Goal: Task Accomplishment & Management: Manage account settings

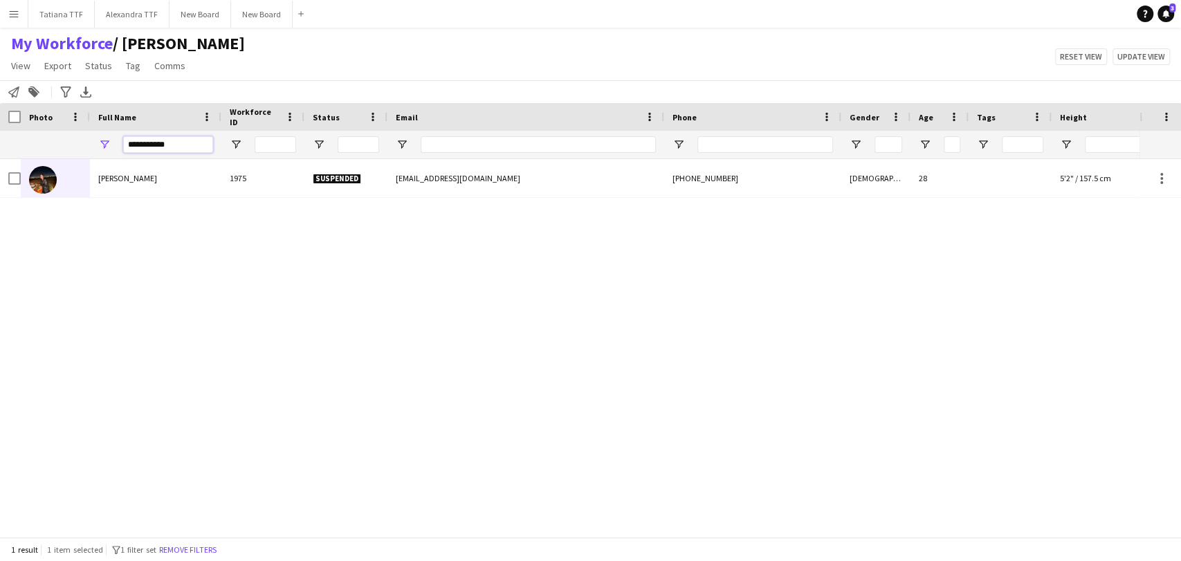
drag, startPoint x: 200, startPoint y: 145, endPoint x: 66, endPoint y: 149, distance: 133.6
click at [70, 149] on div "*********" at bounding box center [733, 145] width 1466 height 28
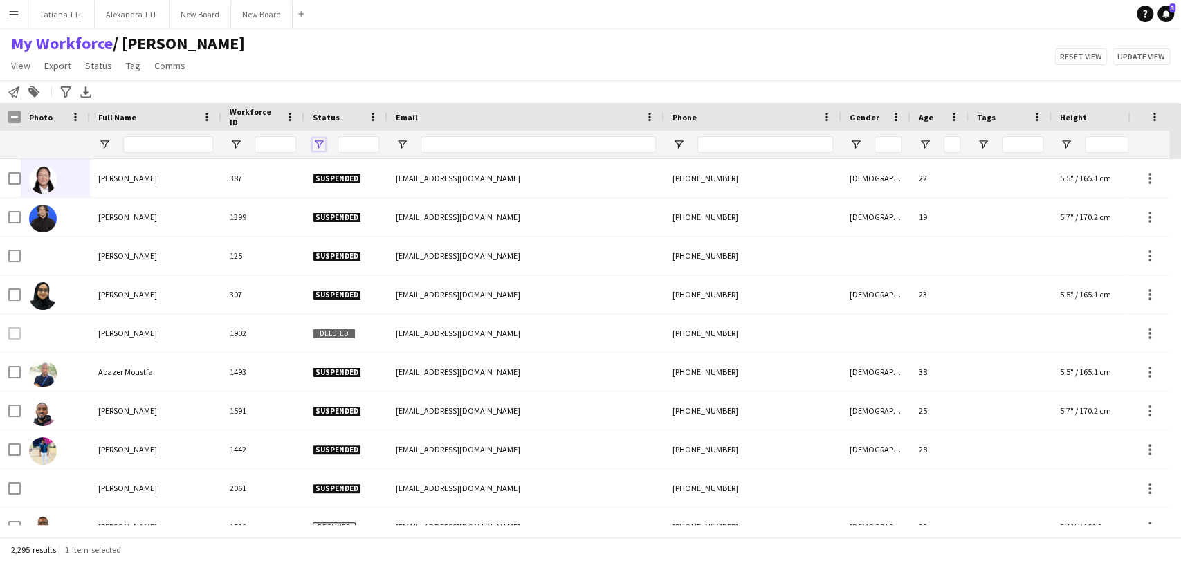
click at [323, 141] on span "Open Filter Menu" at bounding box center [319, 144] width 12 height 12
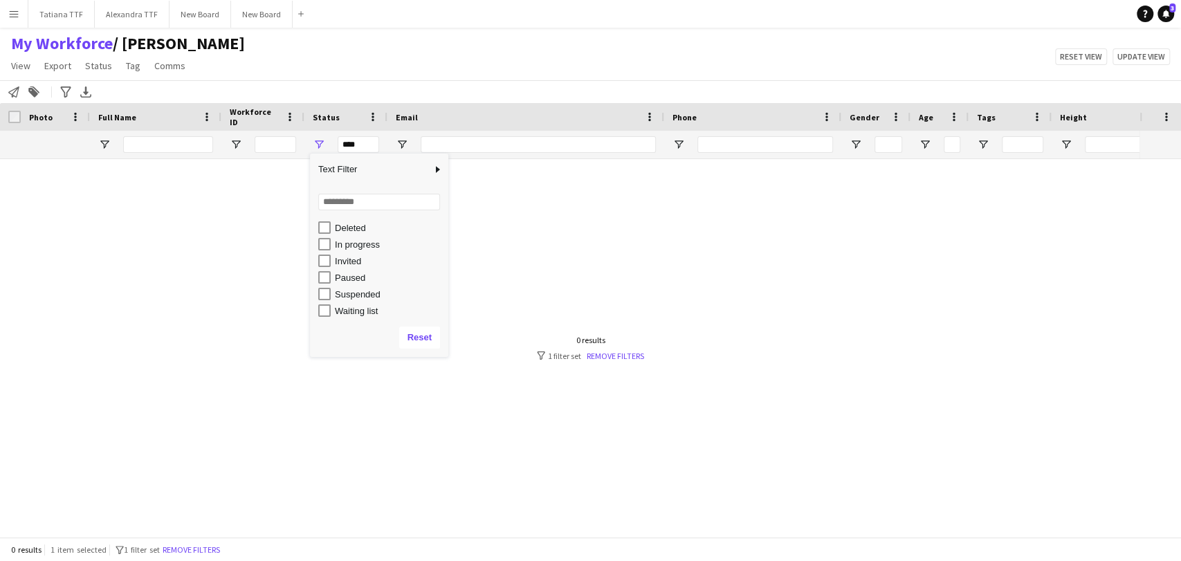
scroll to position [87, 0]
type input "**********"
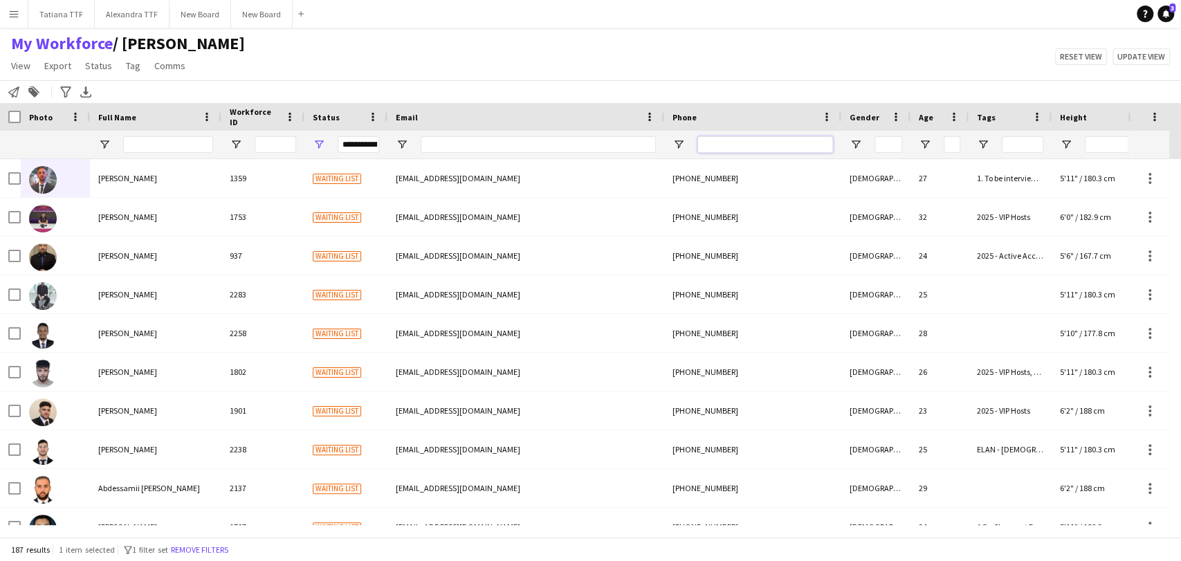
click at [775, 147] on input "Phone Filter Input" at bounding box center [765, 144] width 136 height 17
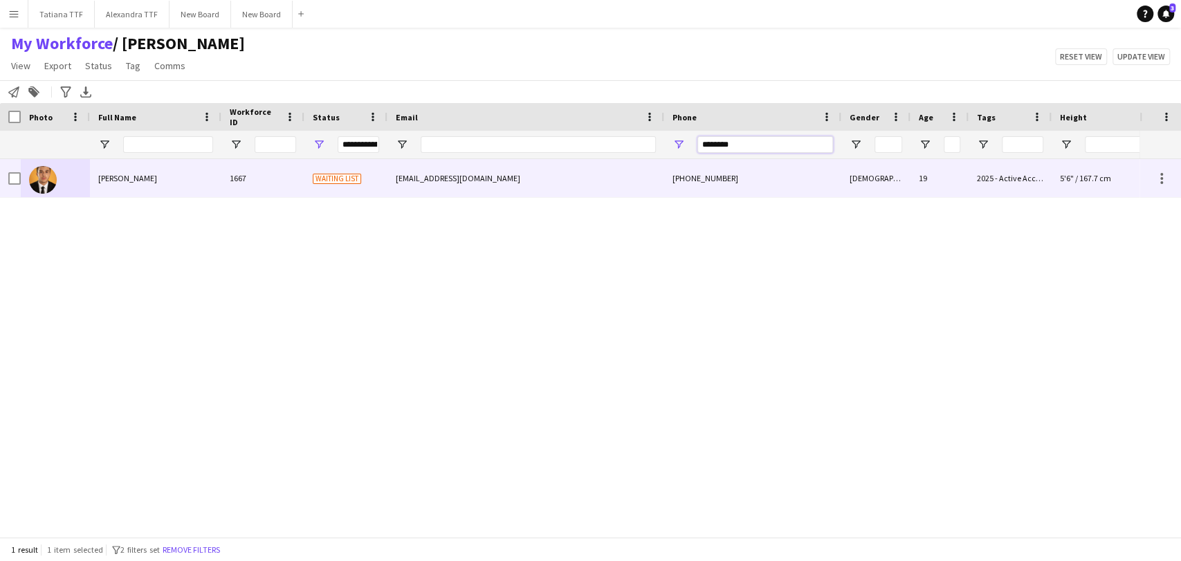
type input "********"
click at [35, 185] on img at bounding box center [43, 180] width 28 height 28
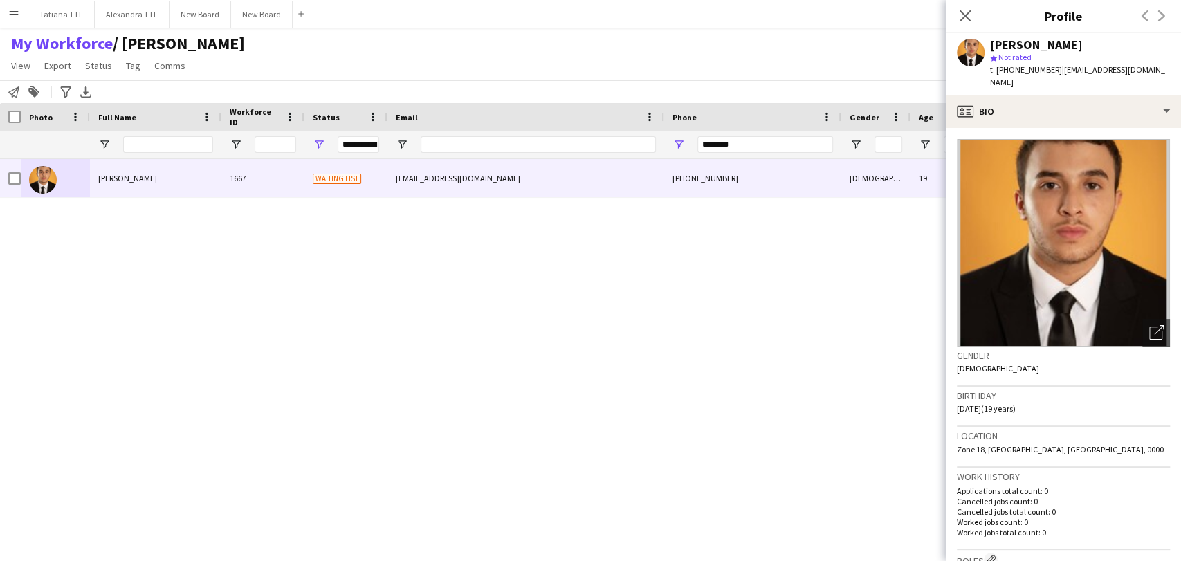
click at [1158, 328] on app-crew-profile-bio "Open photos pop-in Gender Male Birthday 06-11-2005 (19 years) Location Zone 18,…" at bounding box center [1063, 344] width 235 height 433
click at [1152, 330] on div "Open photos pop-in" at bounding box center [1156, 333] width 28 height 28
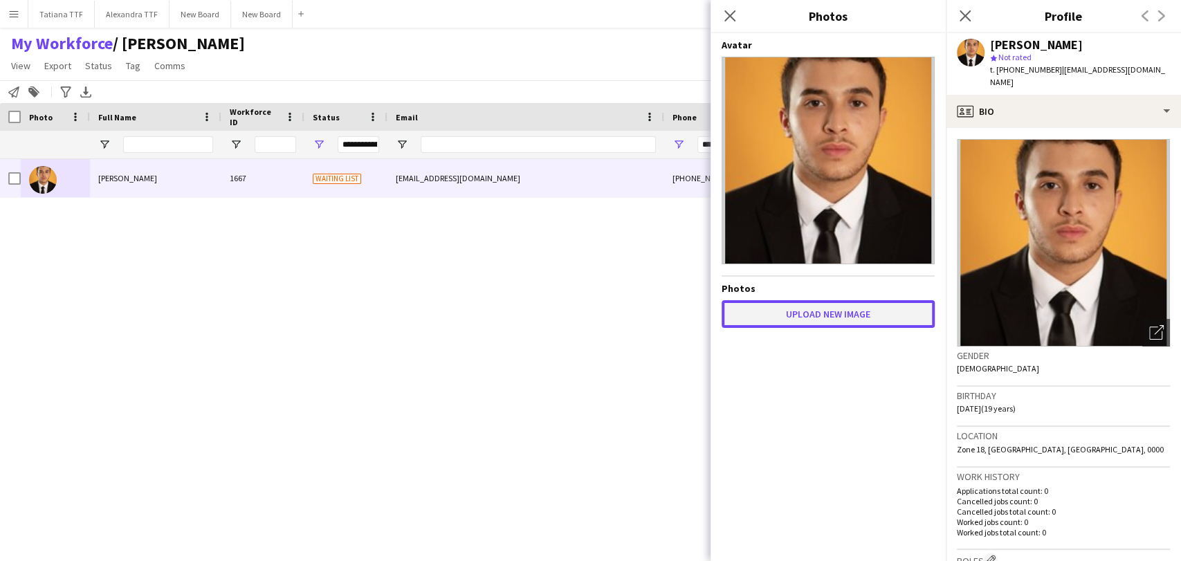
click at [808, 325] on button "Upload new image" at bounding box center [827, 314] width 213 height 28
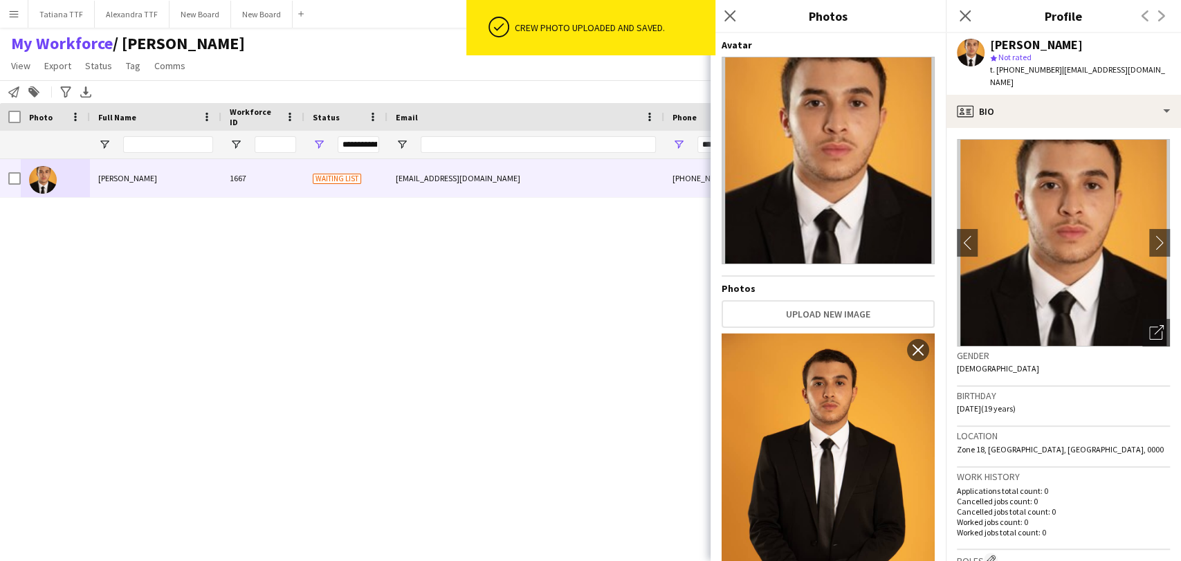
click at [810, 321] on div "Avatar Photos Upload new image Use as Crew Avatar close" at bounding box center [827, 294] width 213 height 511
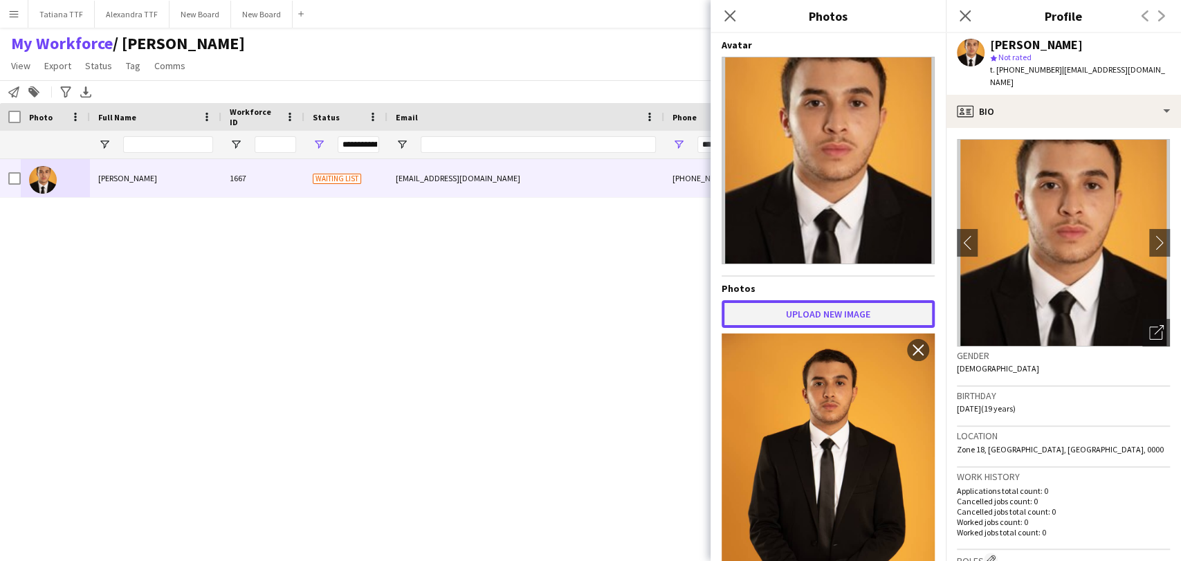
click at [814, 309] on button "Upload new image" at bounding box center [827, 314] width 213 height 28
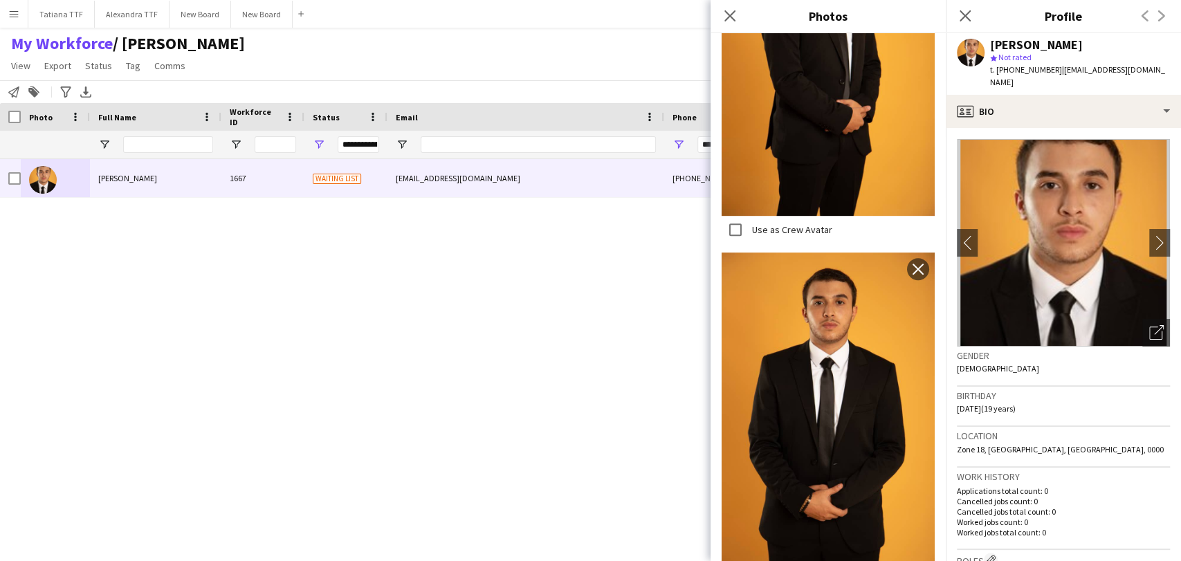
scroll to position [207, 0]
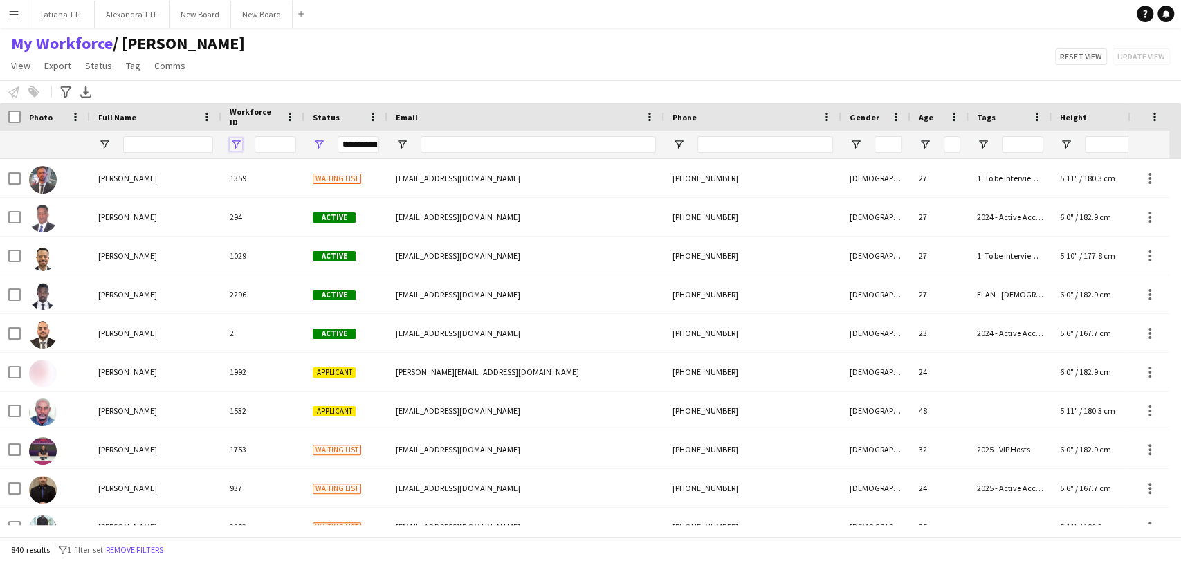
click at [234, 142] on span "Open Filter Menu" at bounding box center [236, 144] width 12 height 12
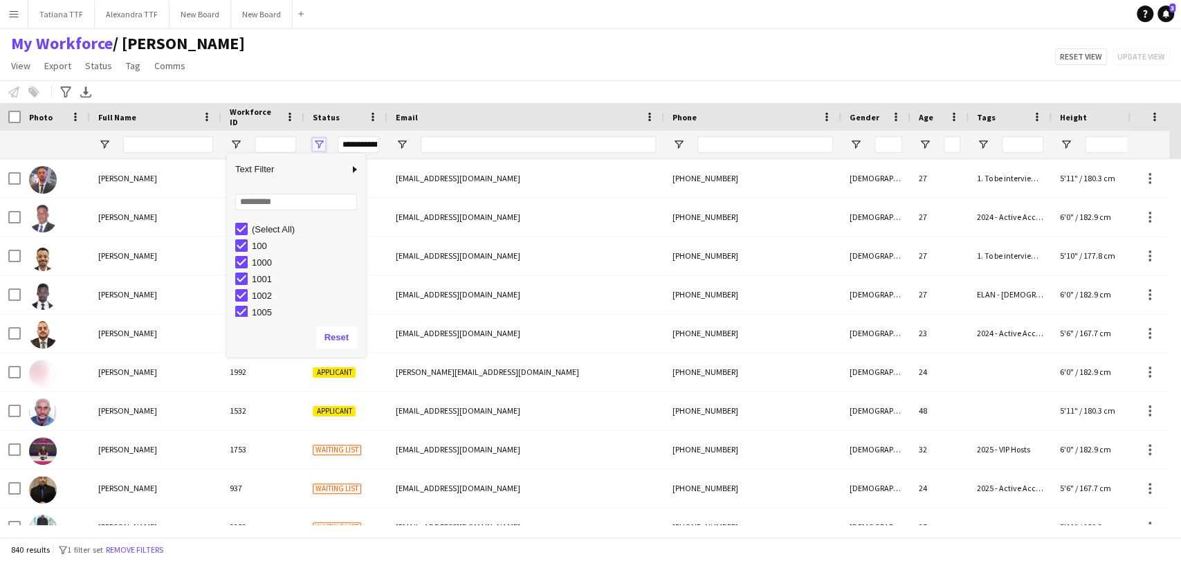
click at [317, 142] on span "Open Filter Menu" at bounding box center [319, 144] width 12 height 12
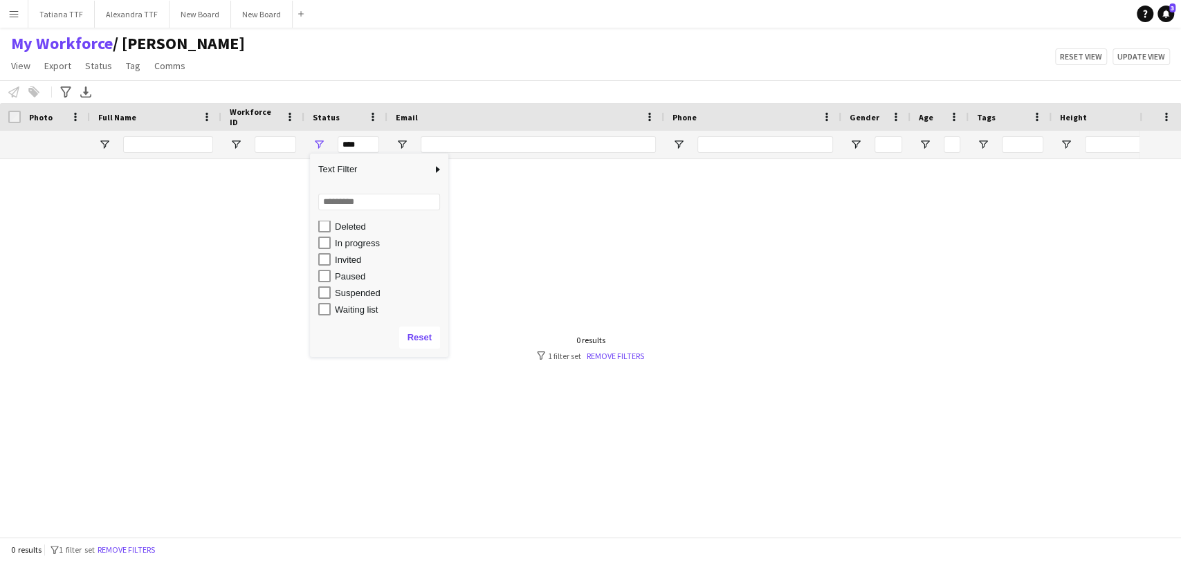
scroll to position [87, 0]
type input "**********"
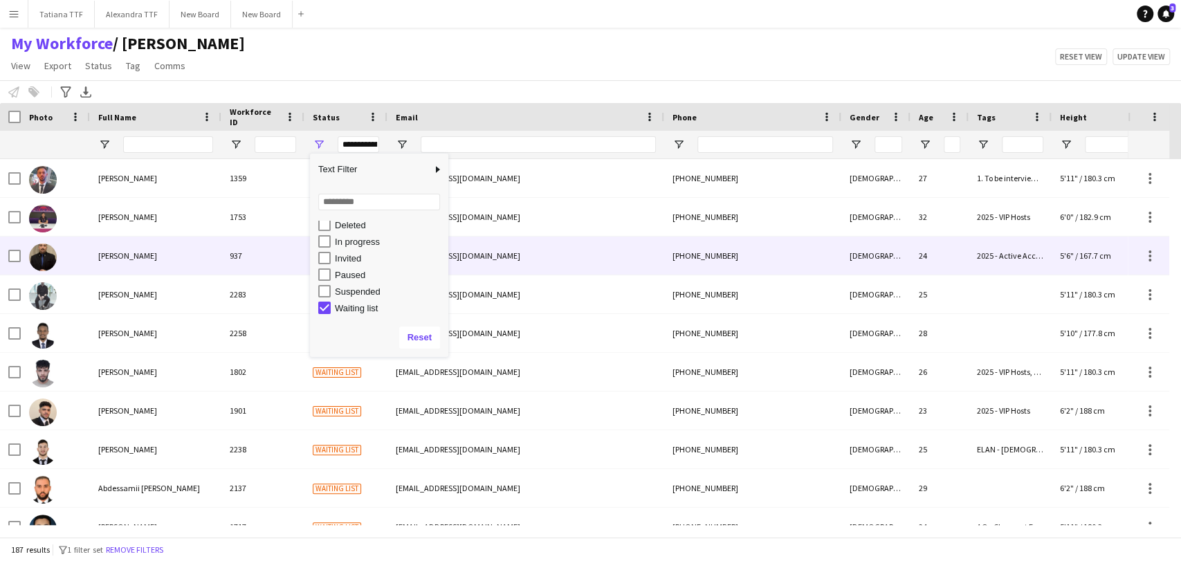
click at [217, 259] on div "[PERSON_NAME]" at bounding box center [155, 256] width 131 height 38
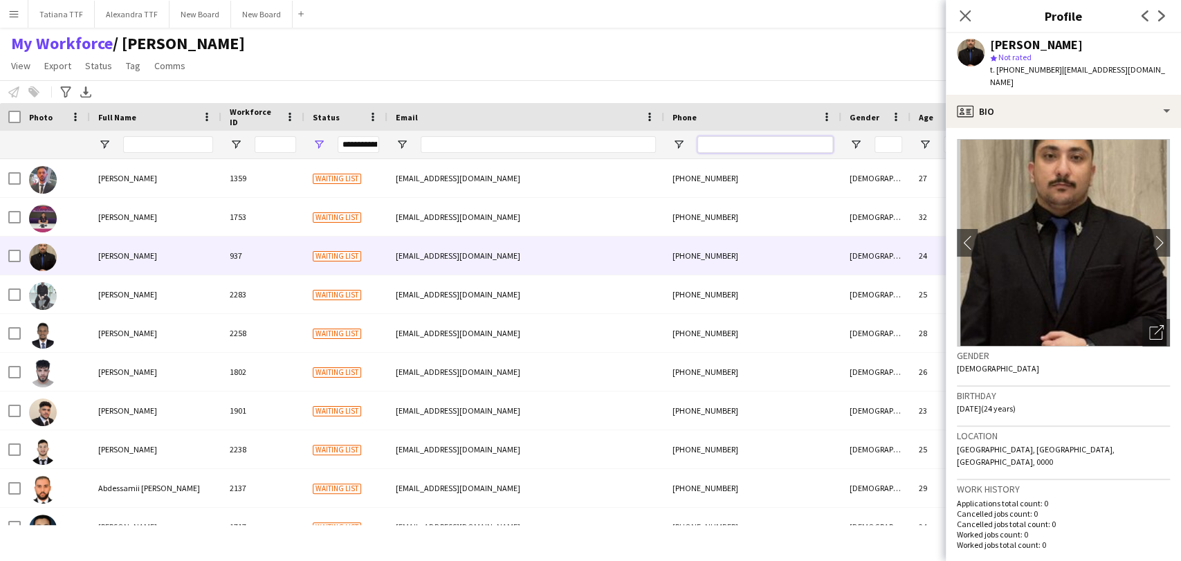
click at [758, 146] on input "Phone Filter Input" at bounding box center [765, 144] width 136 height 17
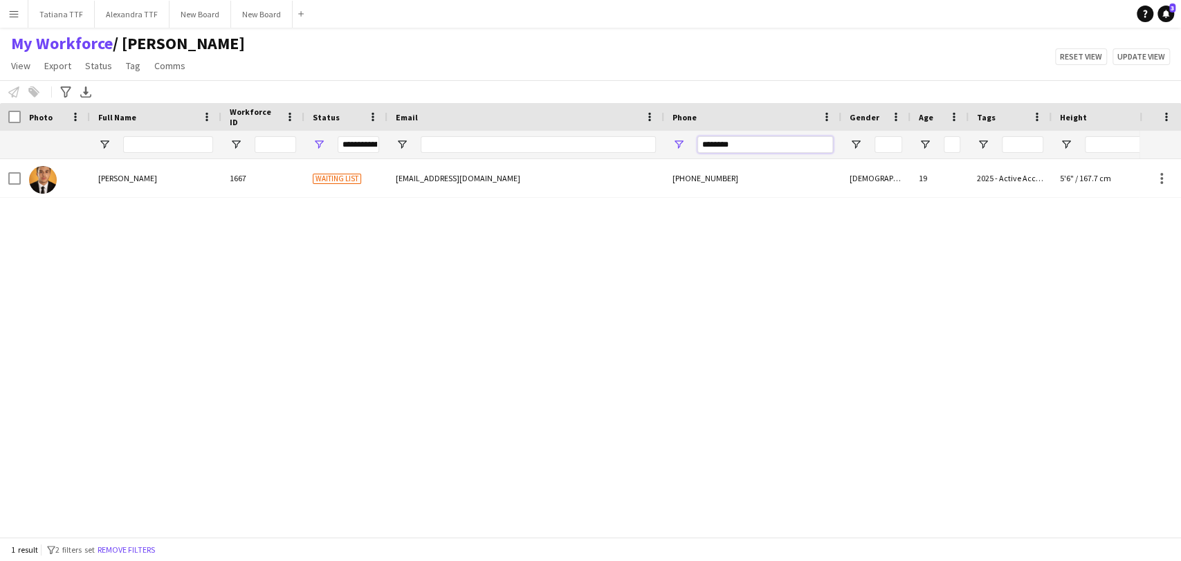
type input "********"
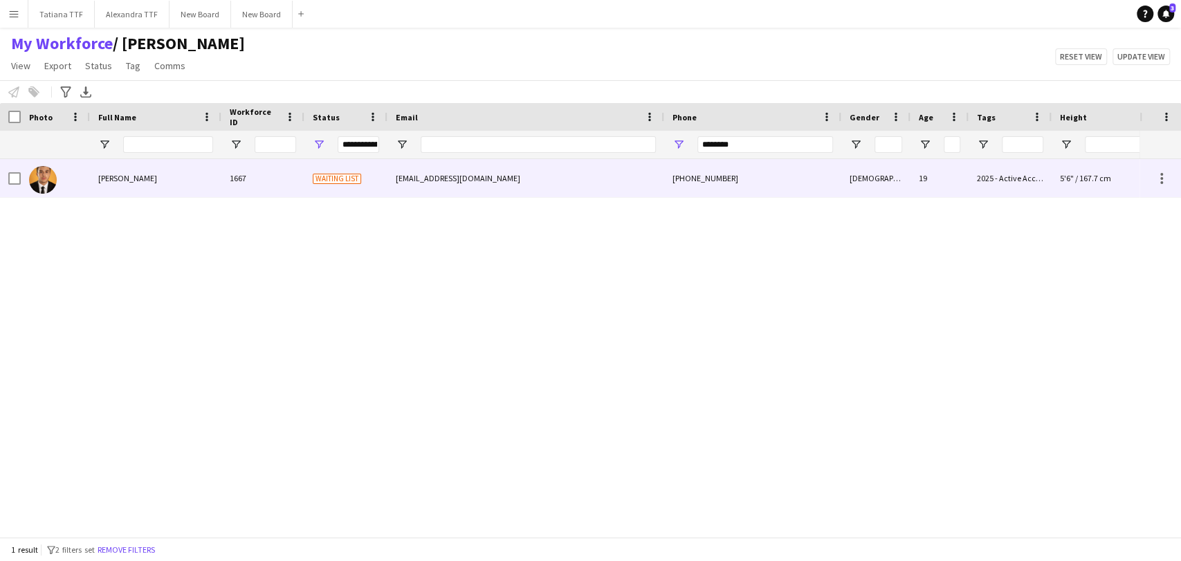
drag, startPoint x: 36, startPoint y: 184, endPoint x: 241, endPoint y: 208, distance: 206.1
click at [36, 184] on img at bounding box center [43, 180] width 28 height 28
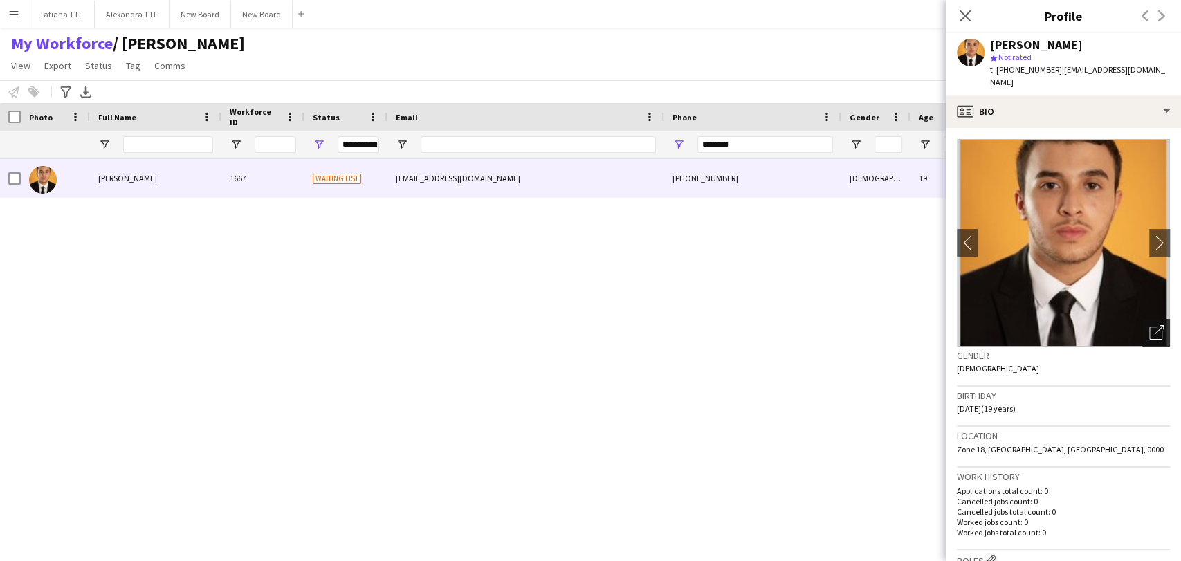
click at [1145, 322] on div "Open photos pop-in" at bounding box center [1156, 333] width 28 height 28
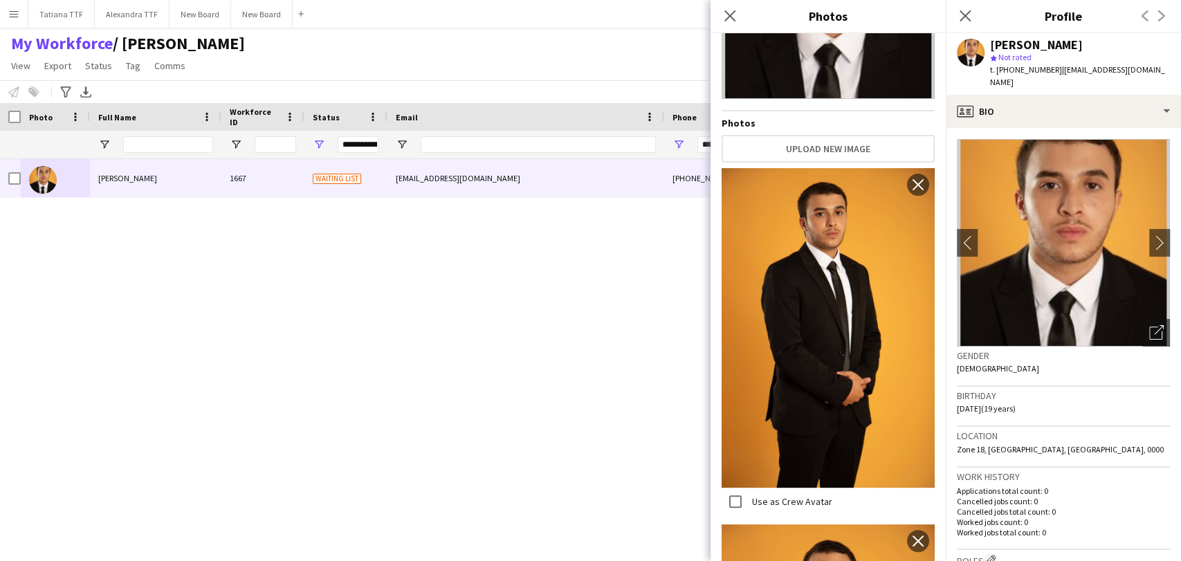
scroll to position [0, 0]
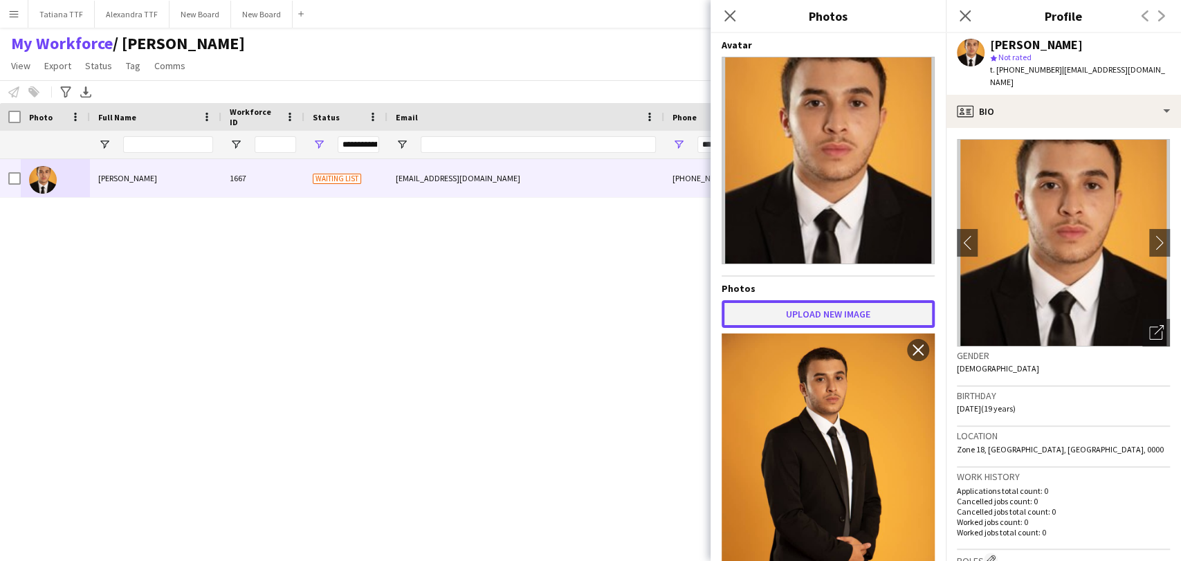
click at [818, 309] on button "Upload new image" at bounding box center [827, 314] width 213 height 28
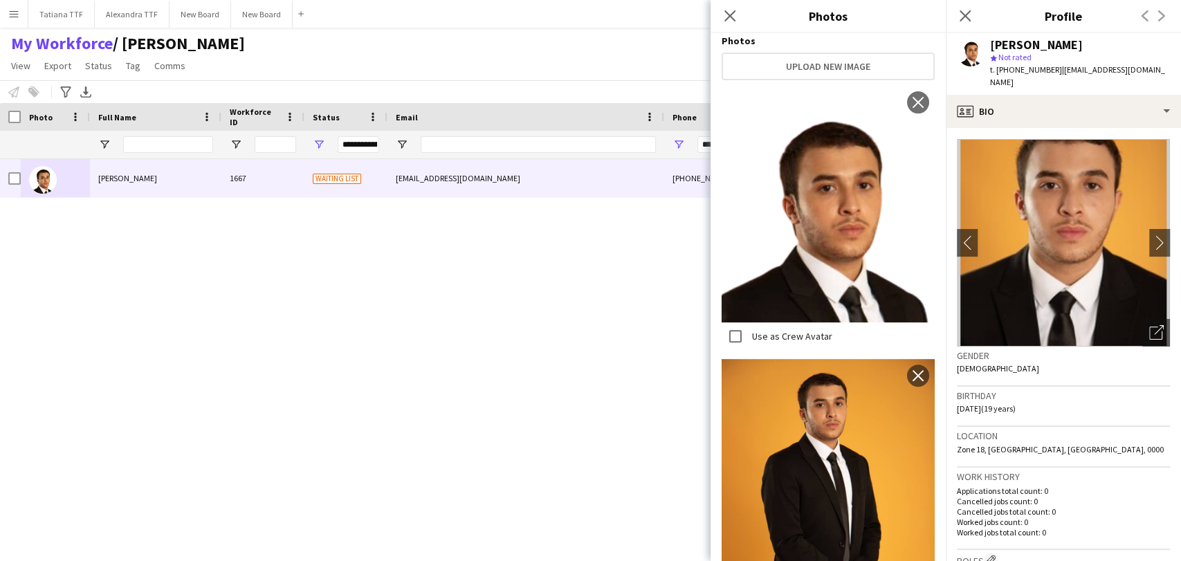
scroll to position [77, 0]
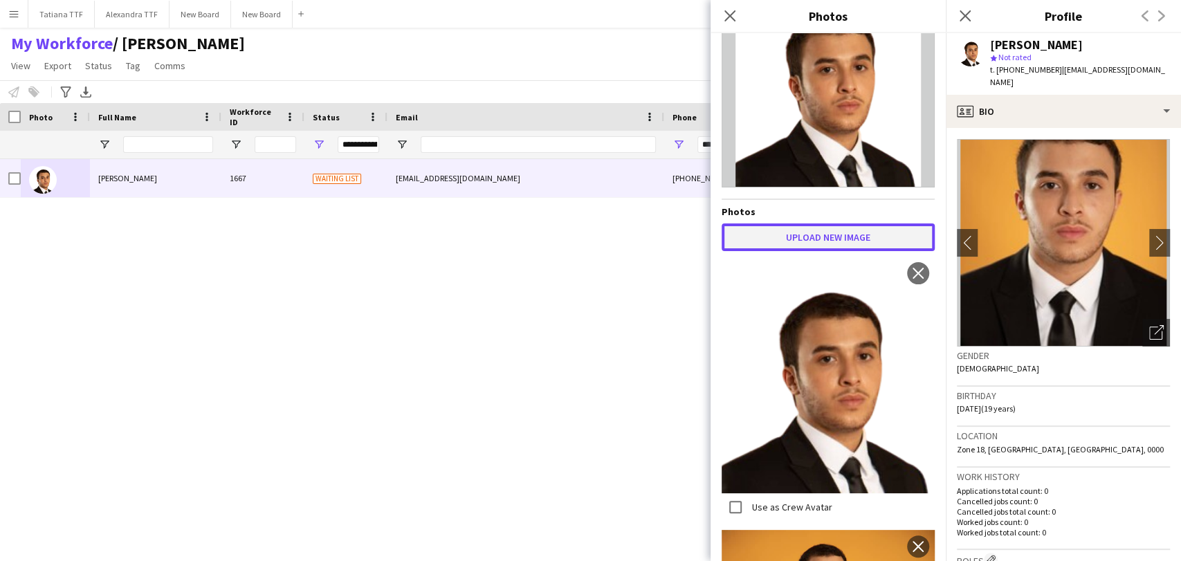
click at [809, 238] on button "Upload new image" at bounding box center [827, 237] width 213 height 28
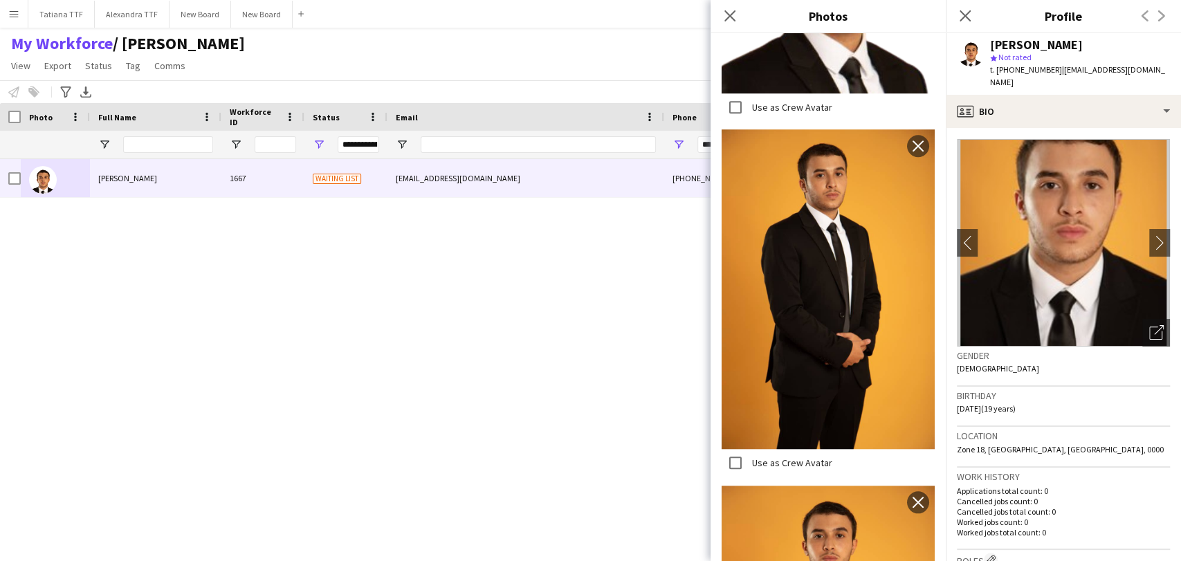
scroll to position [887, 0]
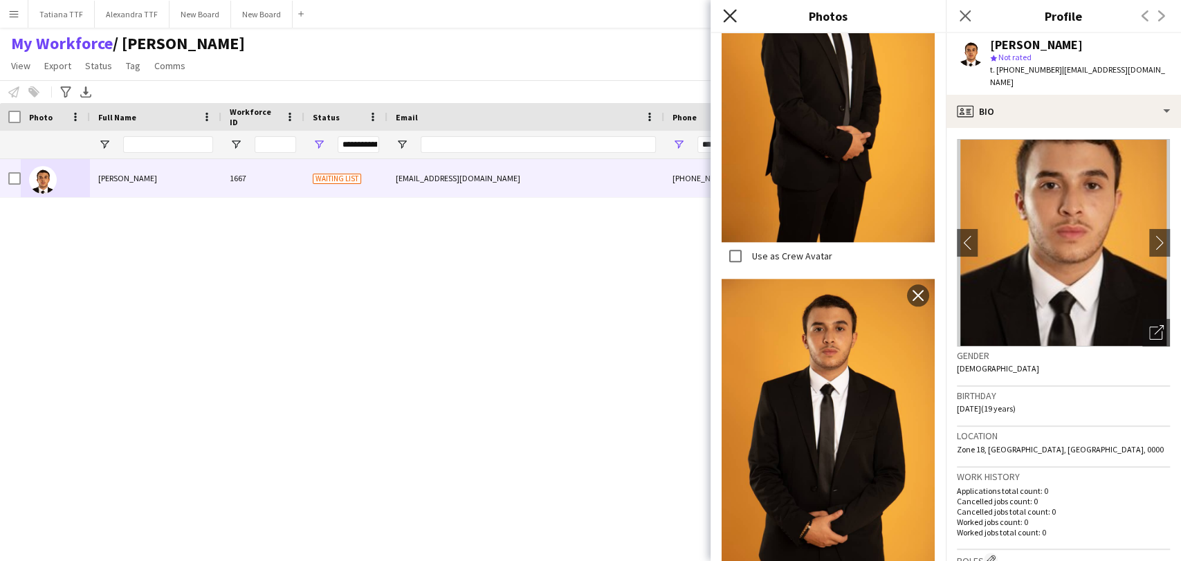
click at [731, 12] on icon "Close pop-in" at bounding box center [729, 15] width 13 height 13
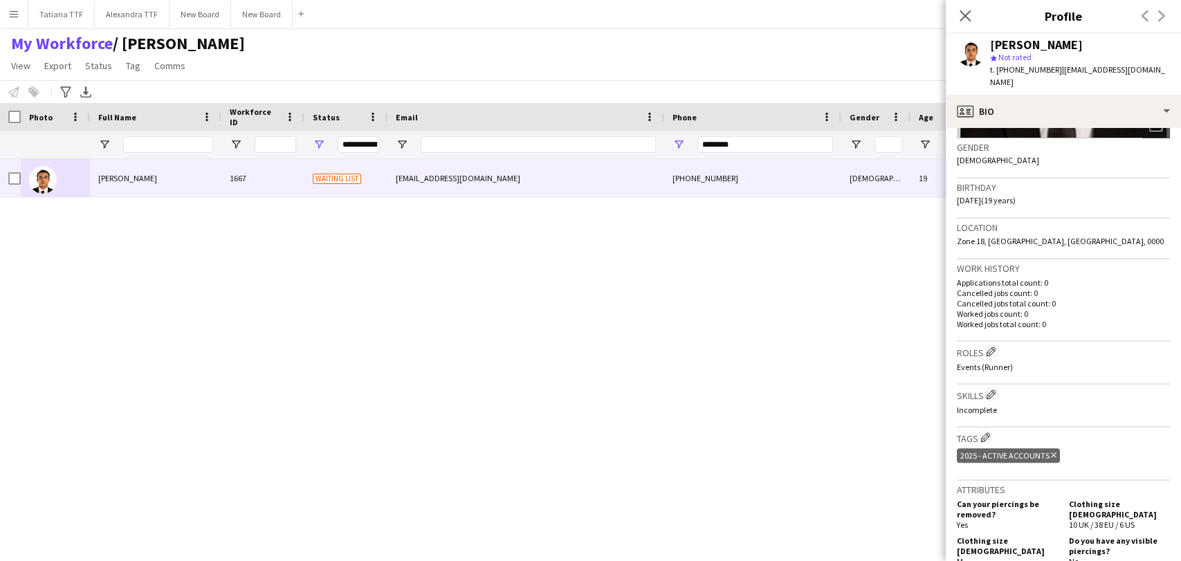
scroll to position [230, 0]
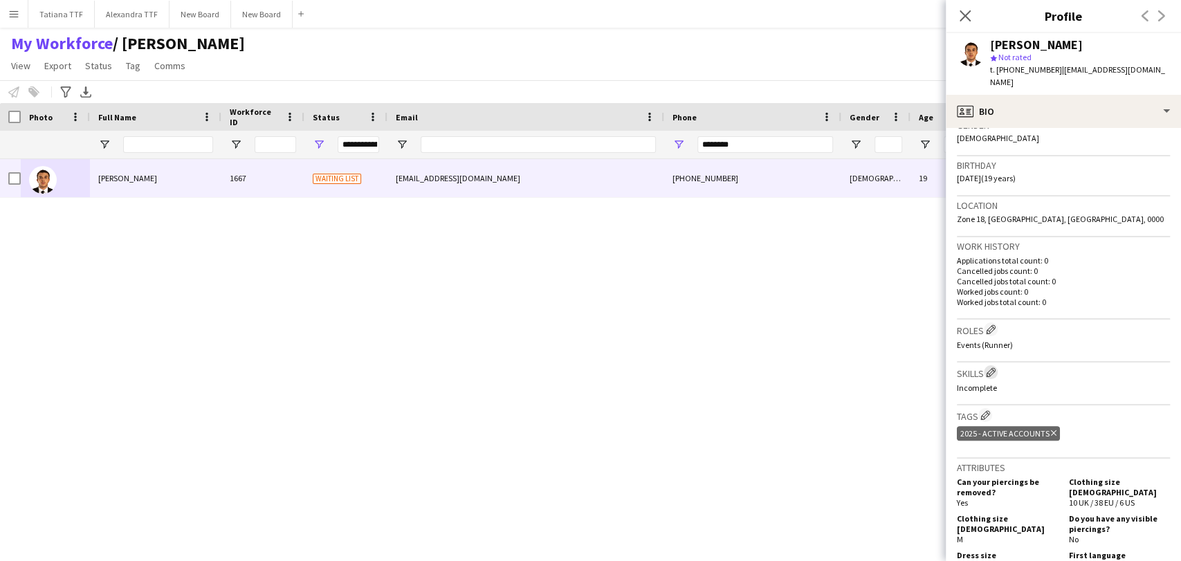
click at [994, 372] on app-icon "Edit crew company skills" at bounding box center [991, 372] width 10 height 10
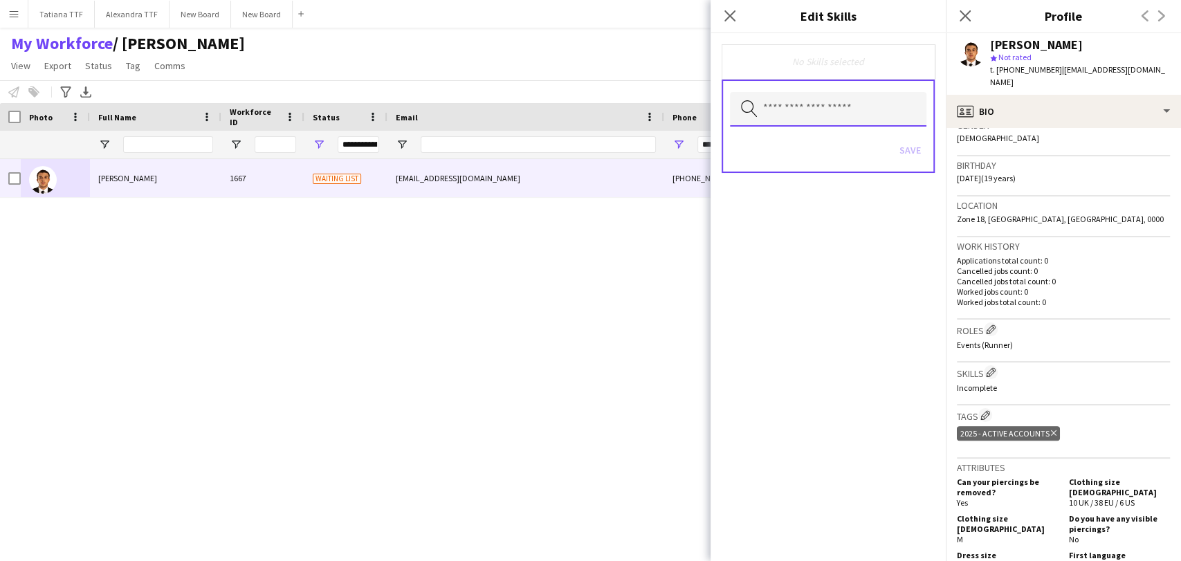
click at [858, 108] on input "text" at bounding box center [828, 109] width 196 height 35
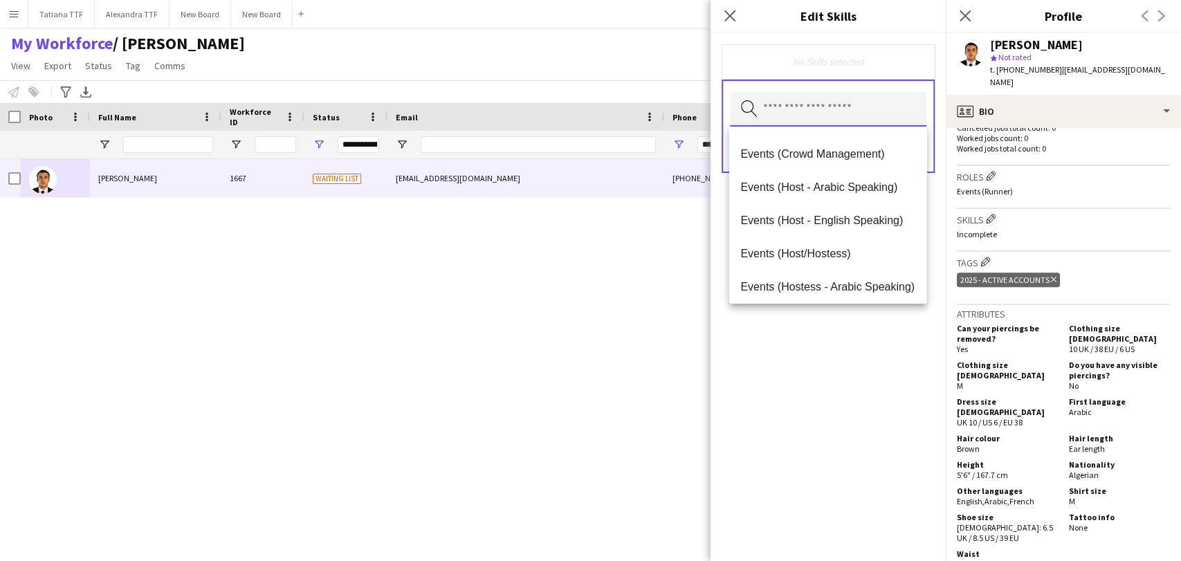
scroll to position [91, 0]
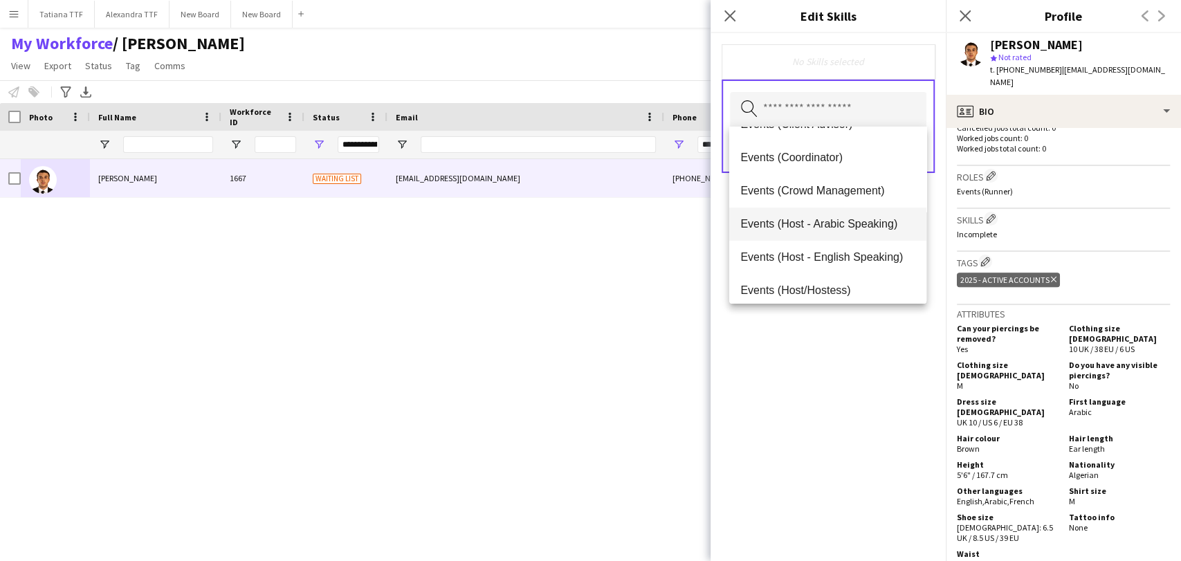
click at [831, 223] on span "Events (Host - Arabic Speaking)" at bounding box center [827, 223] width 174 height 13
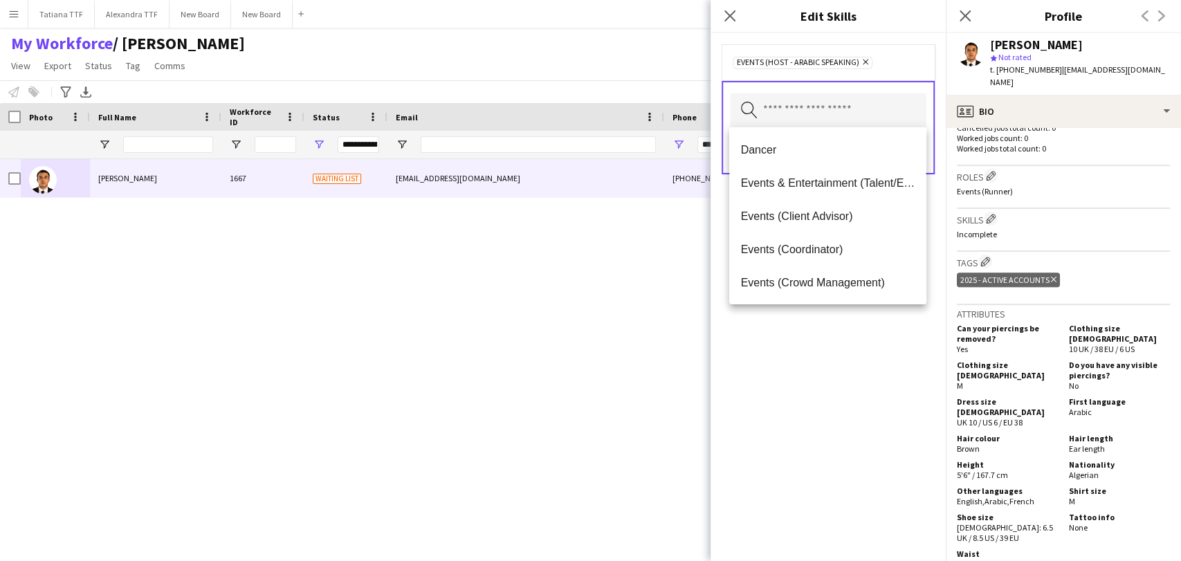
drag, startPoint x: 852, startPoint y: 405, endPoint x: 861, endPoint y: 281, distance: 124.8
click at [849, 394] on div "Events (Host - Arabic Speaking) Remove Search by skill name Save" at bounding box center [827, 297] width 235 height 528
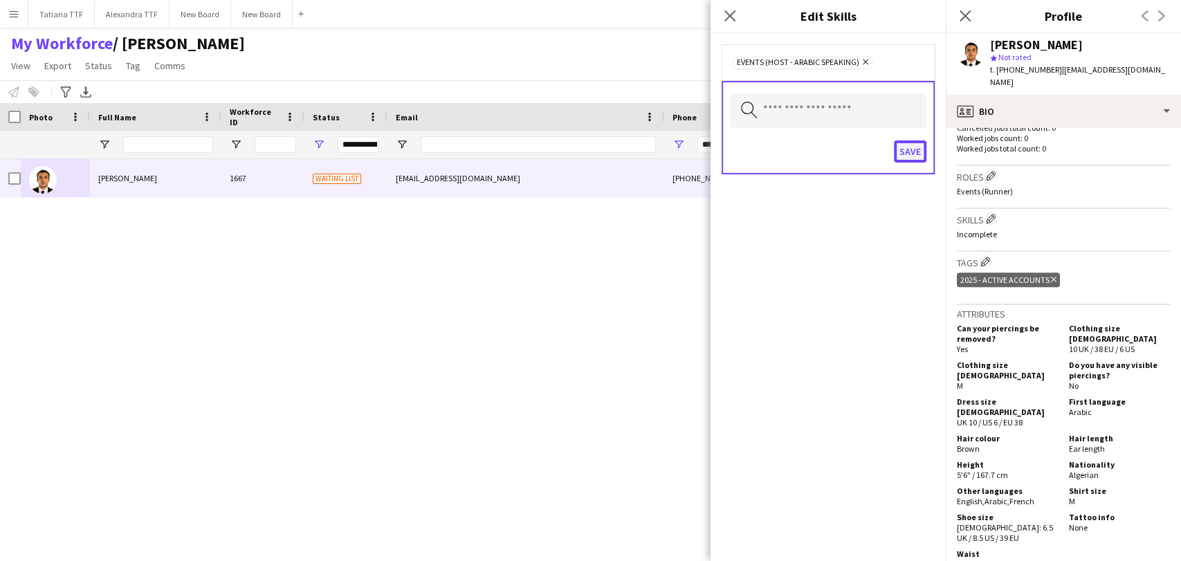
click at [909, 148] on button "Save" at bounding box center [910, 151] width 33 height 22
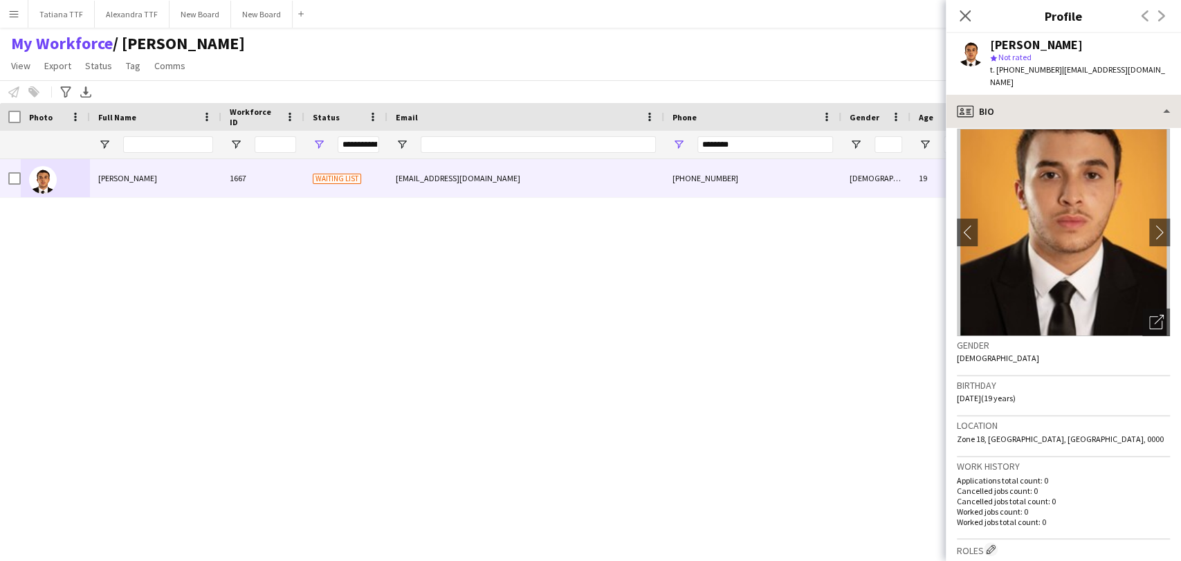
scroll to position [0, 0]
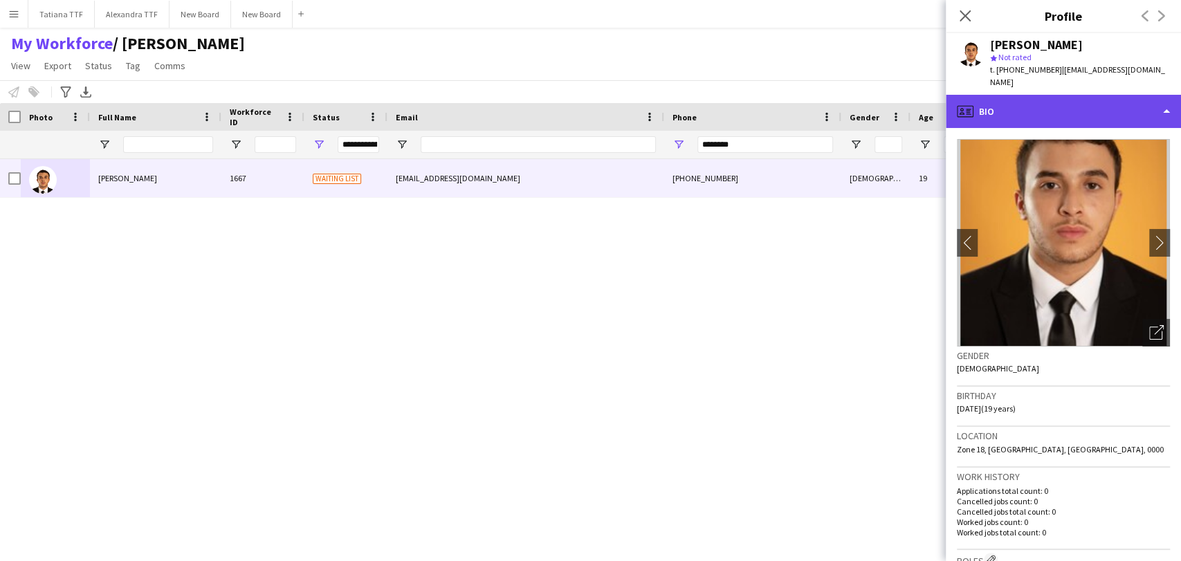
click at [1040, 119] on div "profile Bio" at bounding box center [1063, 111] width 235 height 33
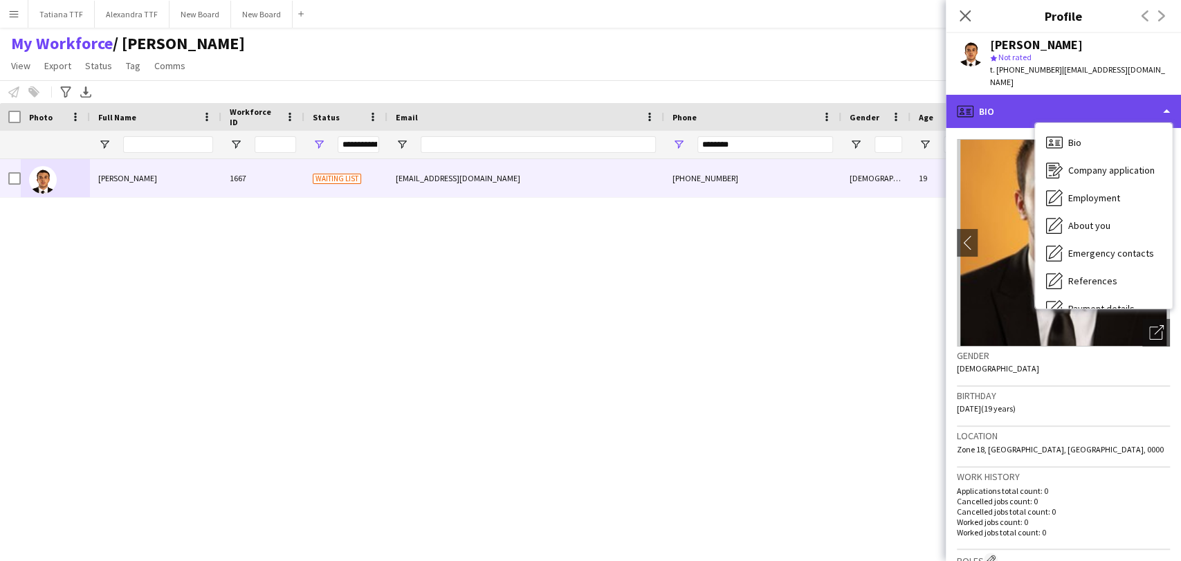
click at [991, 104] on div "profile Bio" at bounding box center [1063, 111] width 235 height 33
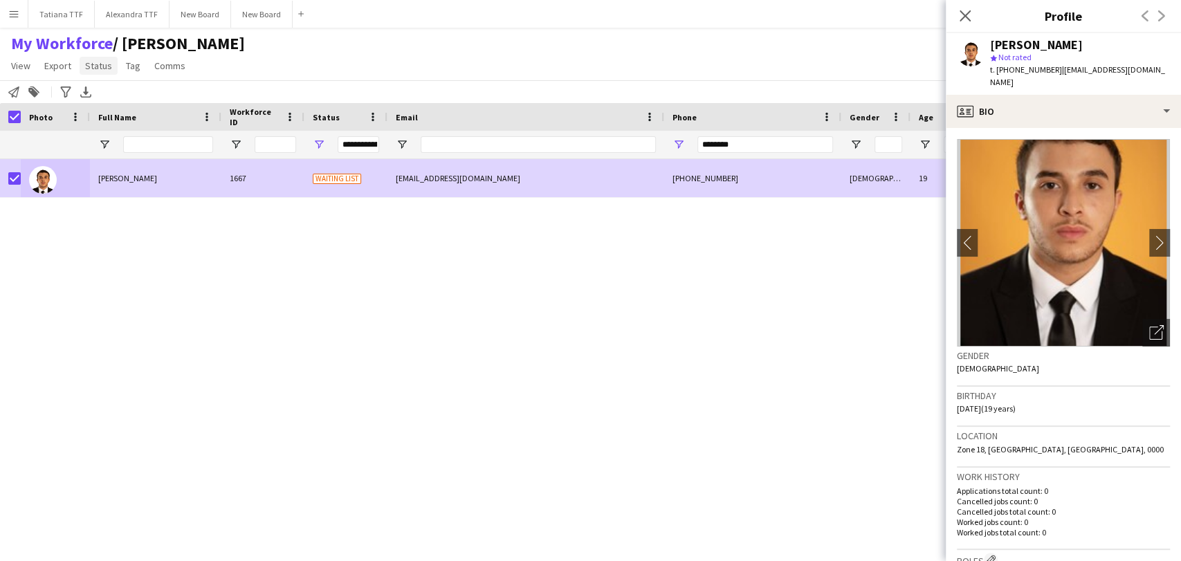
click at [85, 64] on span "Status" at bounding box center [98, 65] width 27 height 12
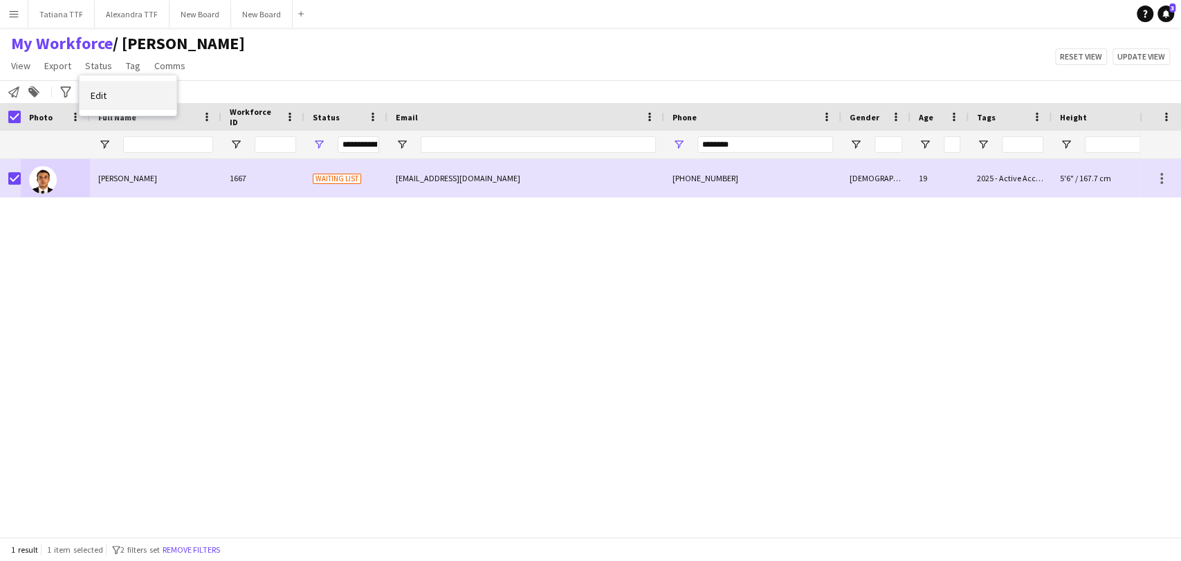
click at [122, 100] on link "Edit" at bounding box center [128, 95] width 97 height 29
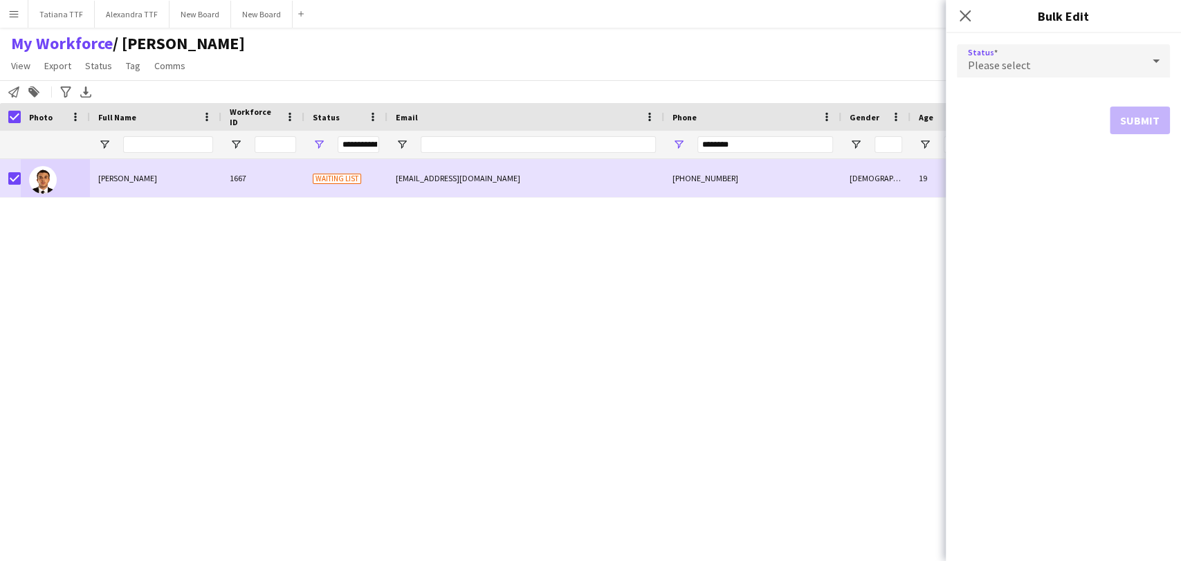
click at [1139, 57] on div "Please select" at bounding box center [1049, 60] width 185 height 33
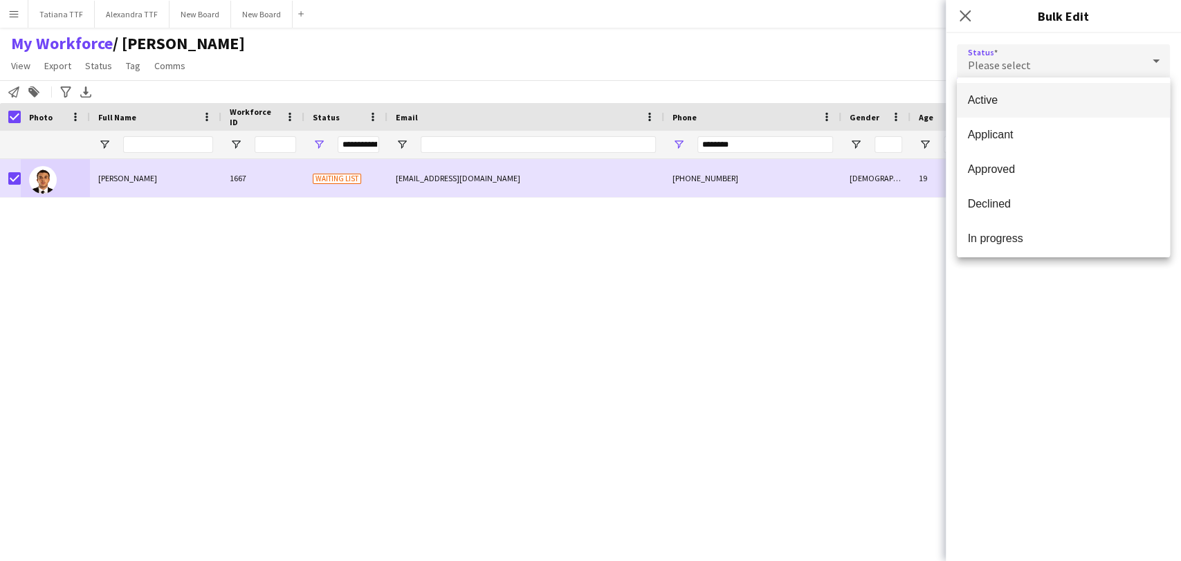
click at [1017, 94] on span "Active" at bounding box center [1063, 99] width 191 height 13
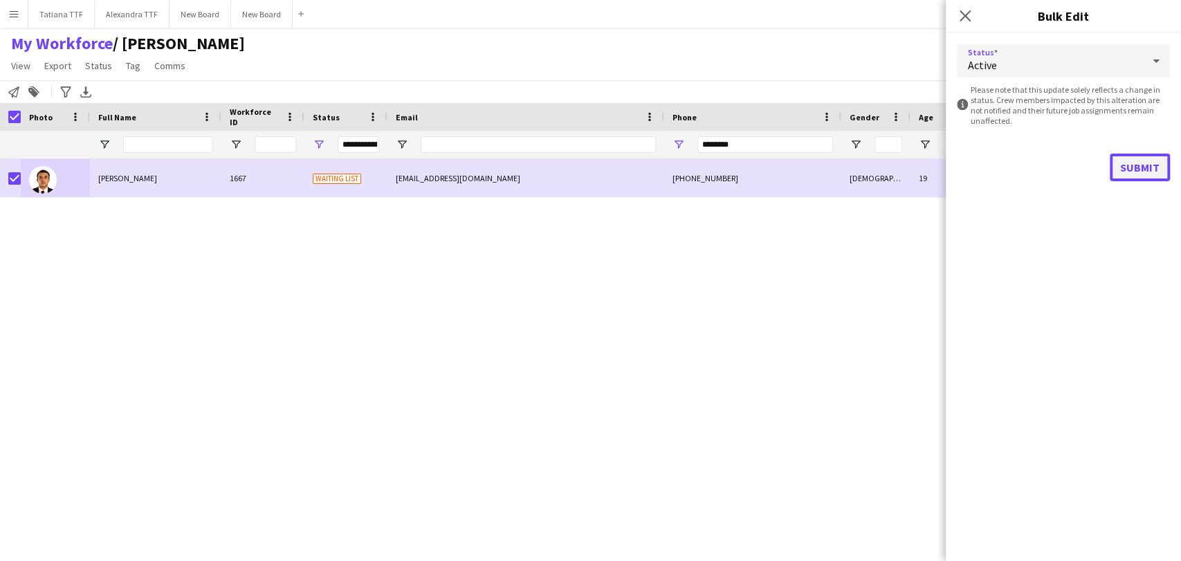
click at [1147, 160] on button "Submit" at bounding box center [1140, 168] width 60 height 28
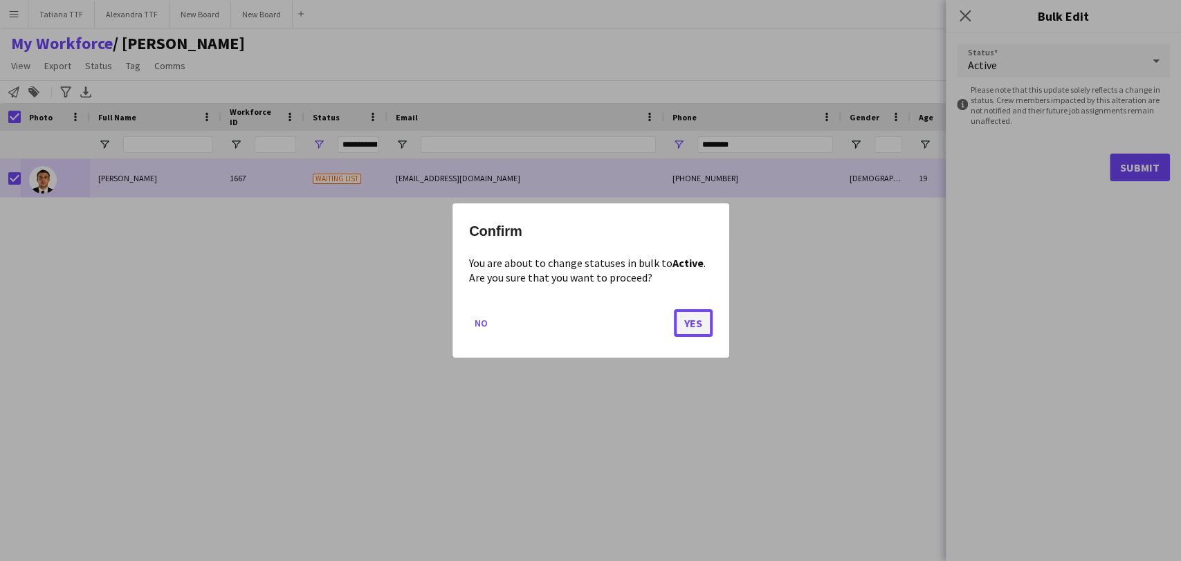
click at [694, 320] on button "Yes" at bounding box center [693, 323] width 39 height 28
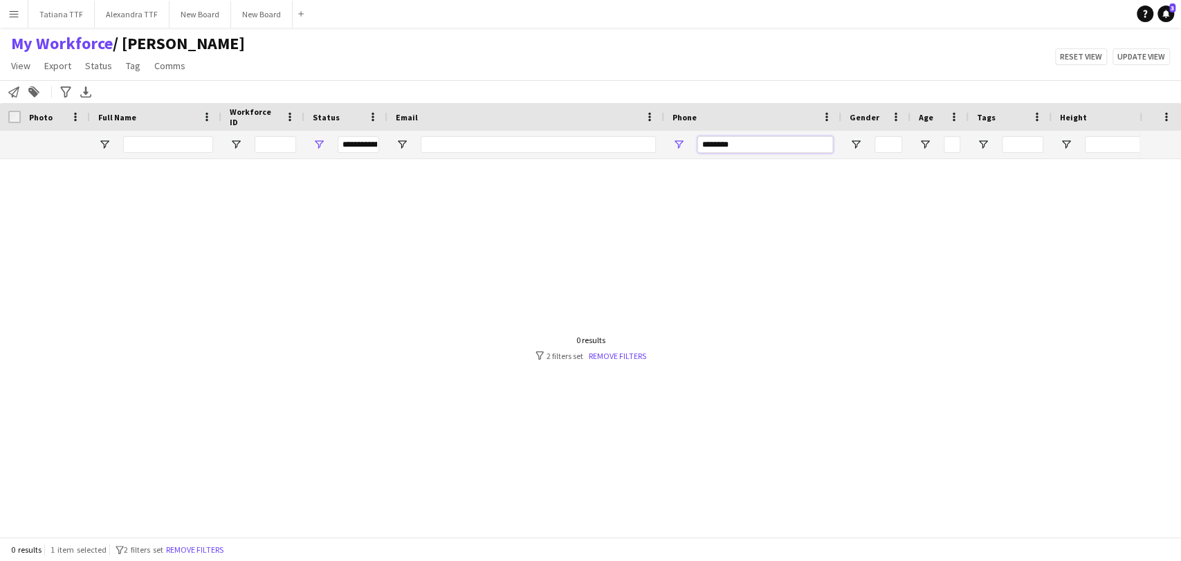
drag, startPoint x: 743, startPoint y: 147, endPoint x: 614, endPoint y: 145, distance: 128.7
click at [614, 145] on div "**********" at bounding box center [733, 145] width 1466 height 28
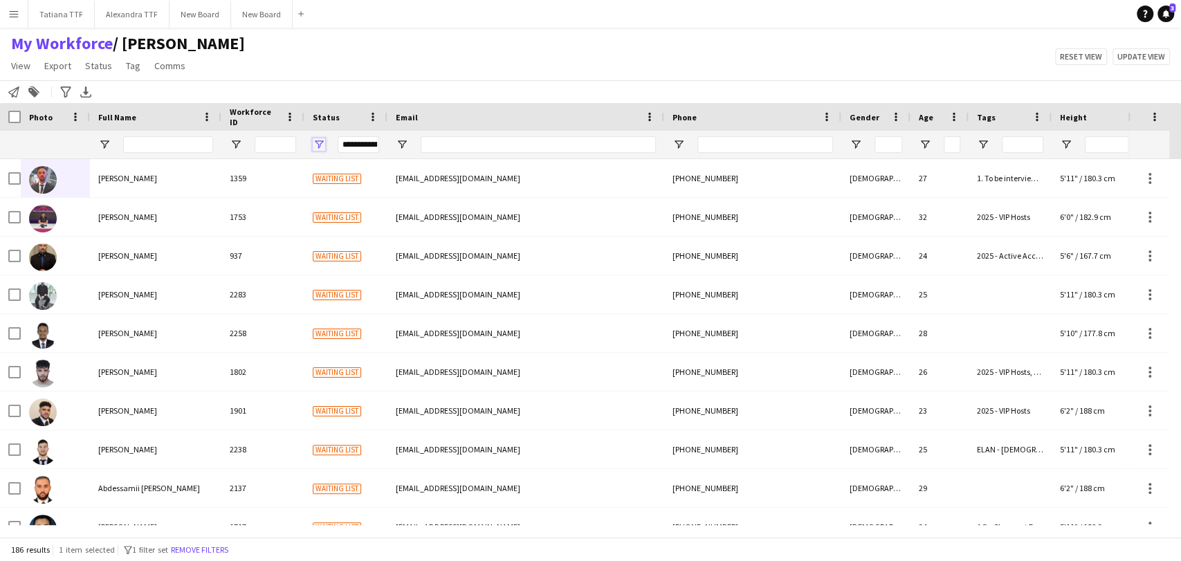
click at [322, 140] on span "Open Filter Menu" at bounding box center [319, 144] width 12 height 12
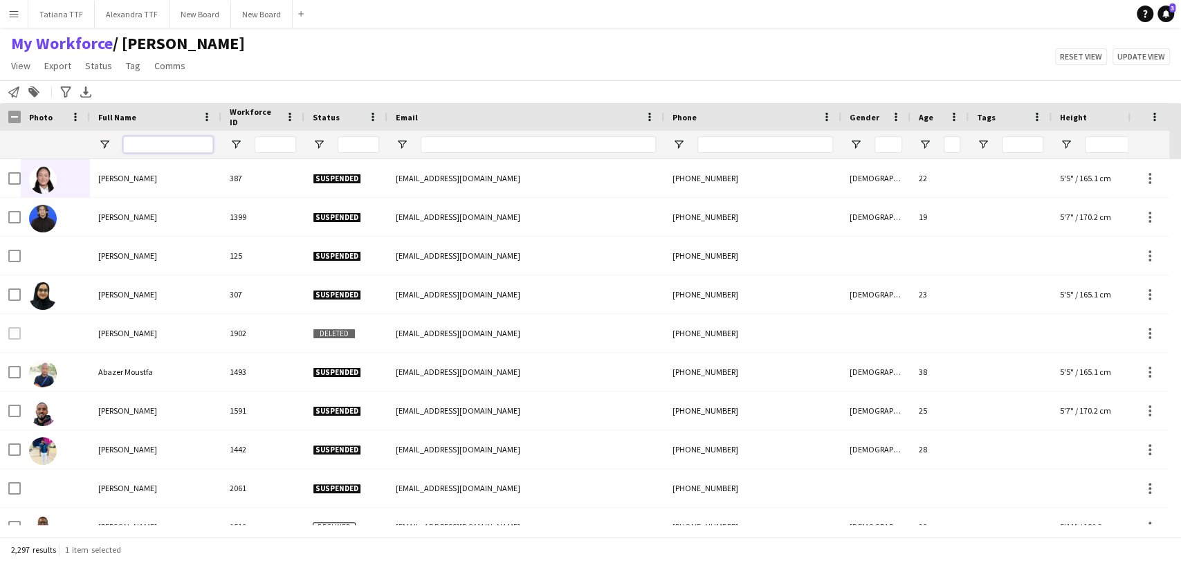
click at [176, 141] on input "Full Name Filter Input" at bounding box center [168, 144] width 90 height 17
paste input "**********"
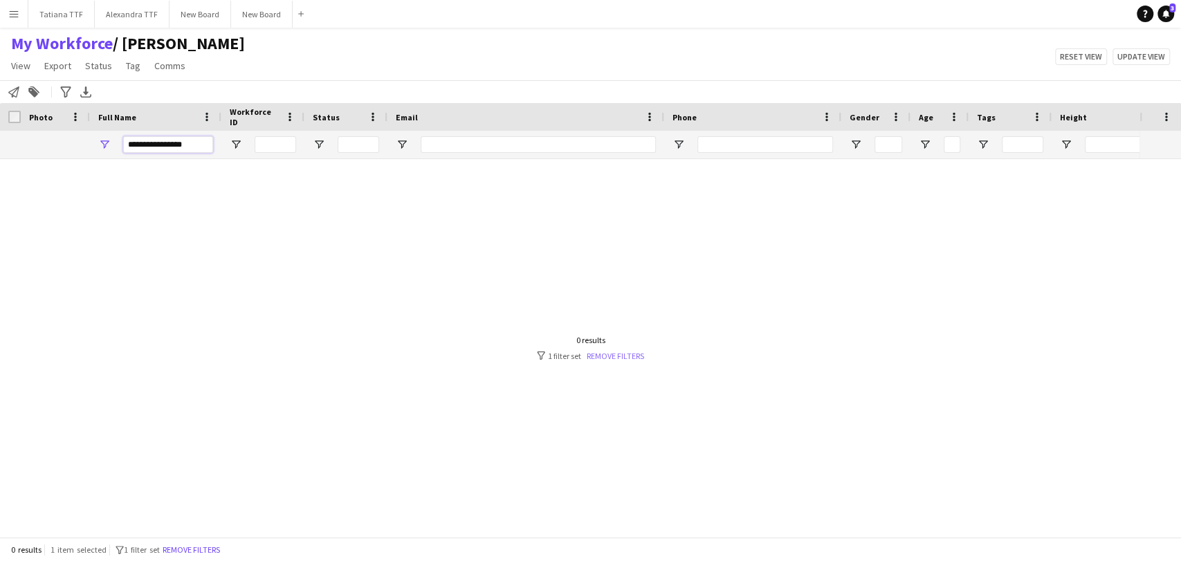
type input "**********"
click at [617, 353] on link "Remove filters" at bounding box center [615, 356] width 57 height 10
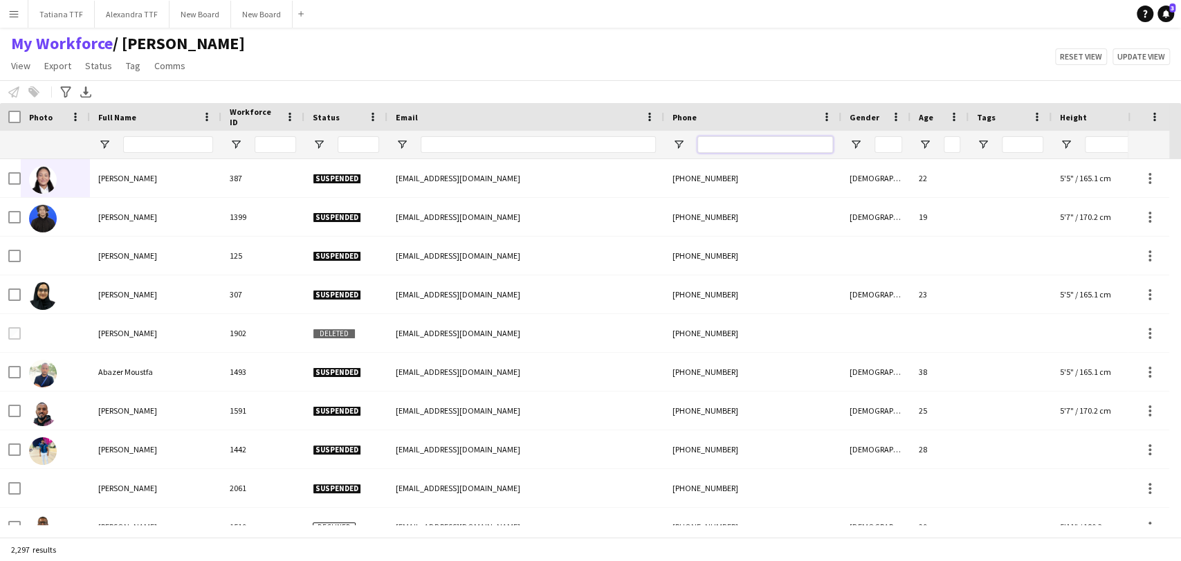
click at [722, 145] on input "Phone Filter Input" at bounding box center [765, 144] width 136 height 17
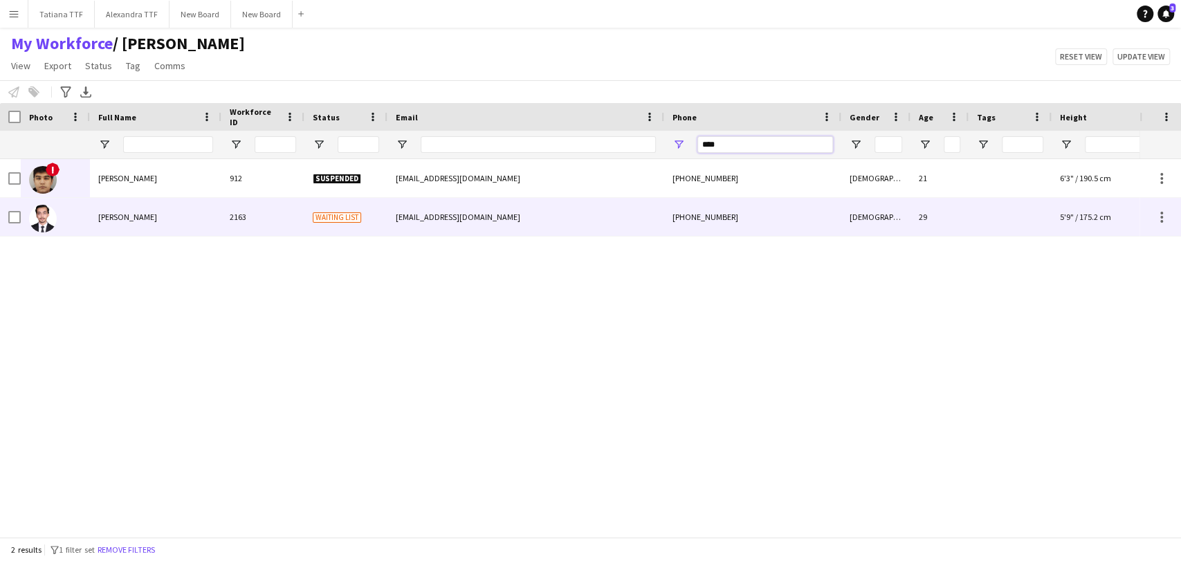
type input "****"
click at [48, 217] on img at bounding box center [43, 219] width 28 height 28
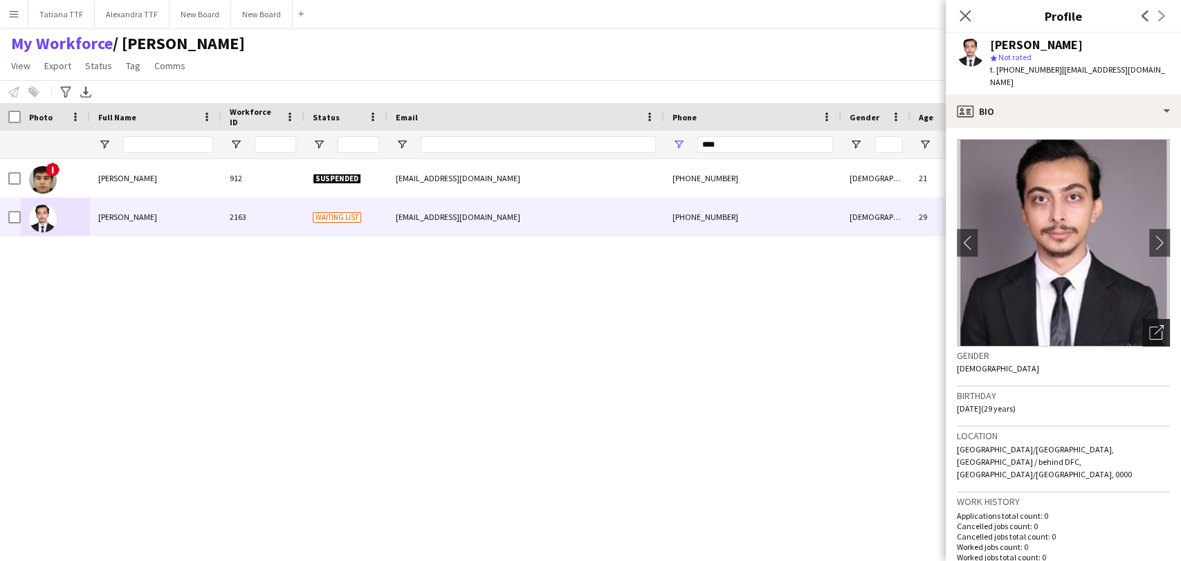
click at [1149, 325] on icon "Open photos pop-in" at bounding box center [1156, 332] width 15 height 15
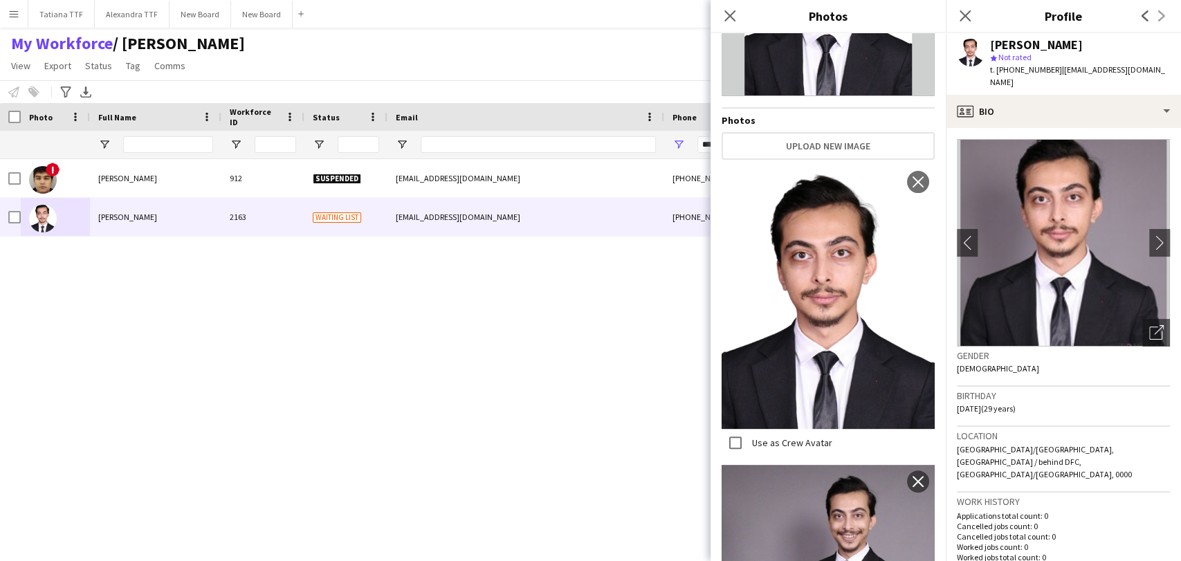
scroll to position [77, 0]
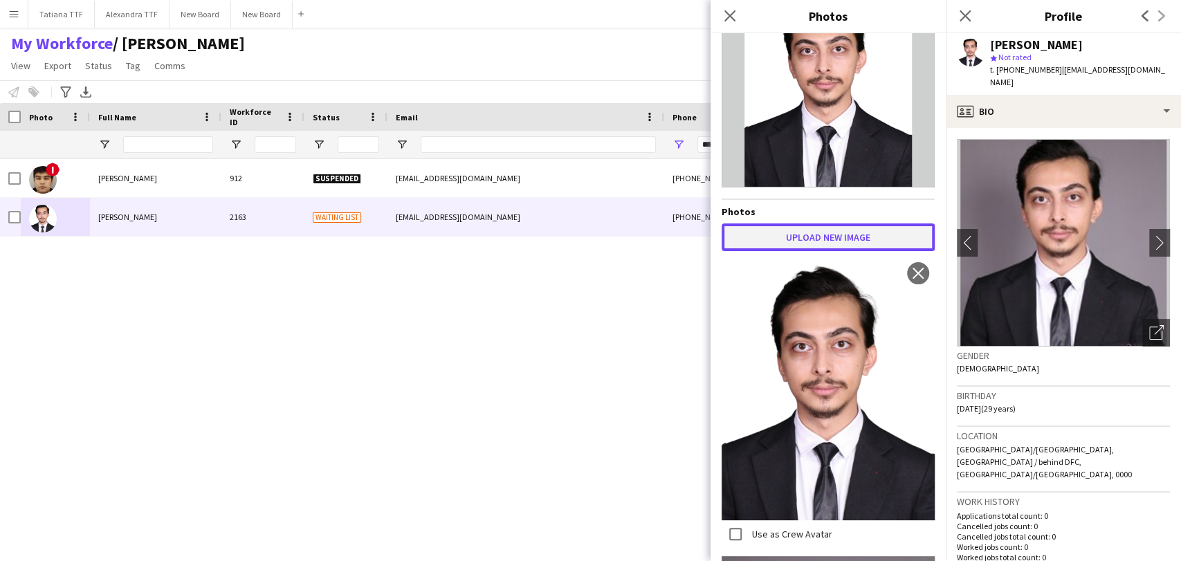
click at [819, 243] on button "Upload new image" at bounding box center [827, 237] width 213 height 28
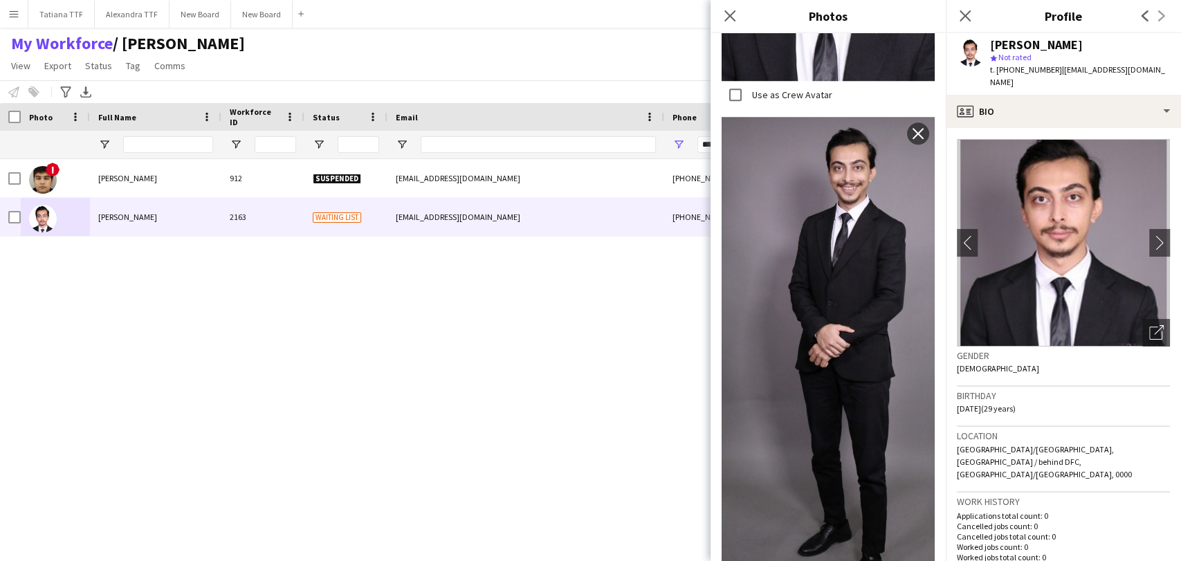
scroll to position [803, 0]
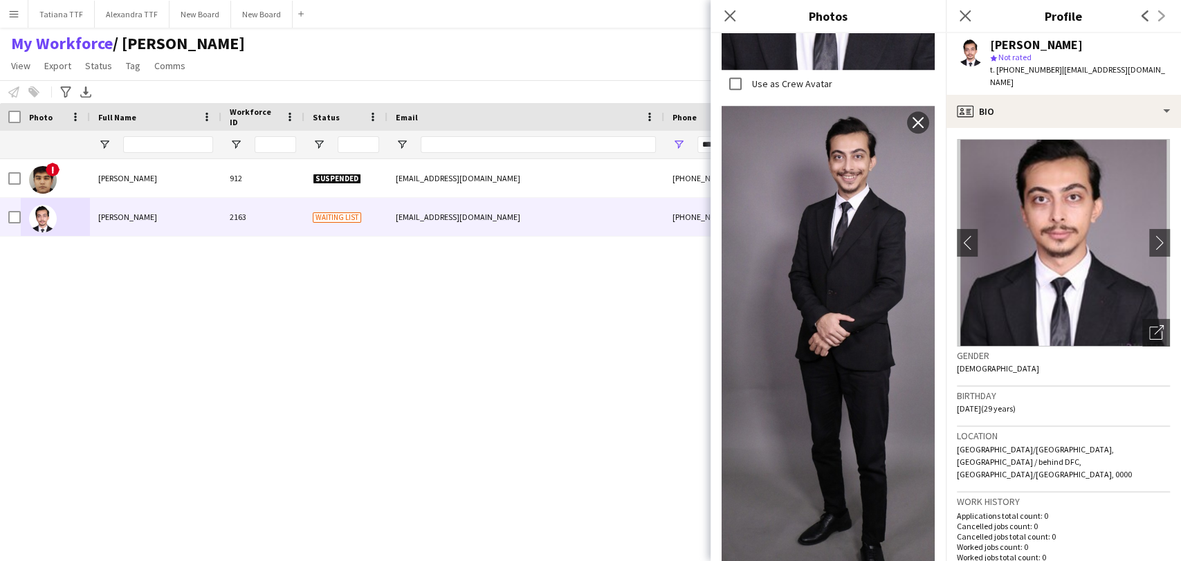
drag, startPoint x: 728, startPoint y: 15, endPoint x: 745, endPoint y: 37, distance: 27.7
click at [728, 15] on icon at bounding box center [729, 15] width 11 height 11
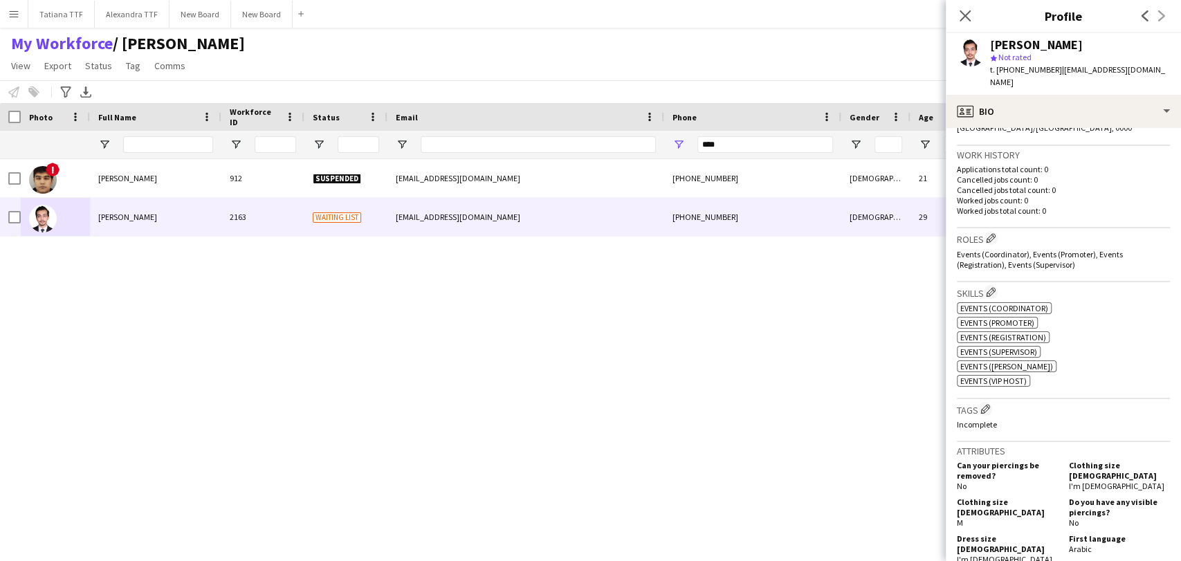
scroll to position [384, 0]
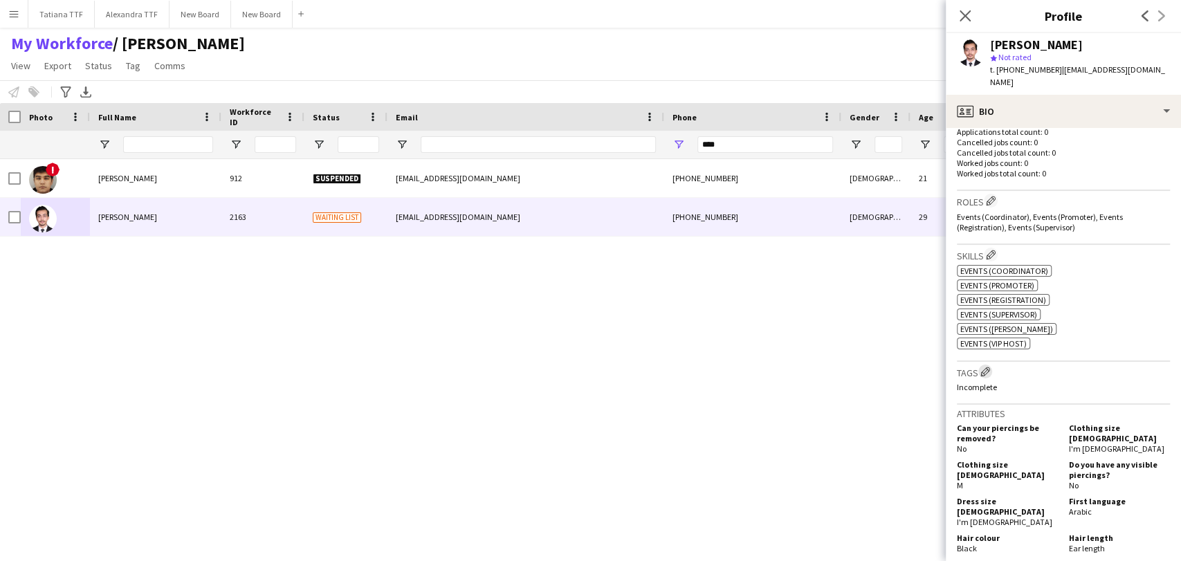
click at [985, 367] on app-icon "Edit crew company tags" at bounding box center [985, 372] width 10 height 10
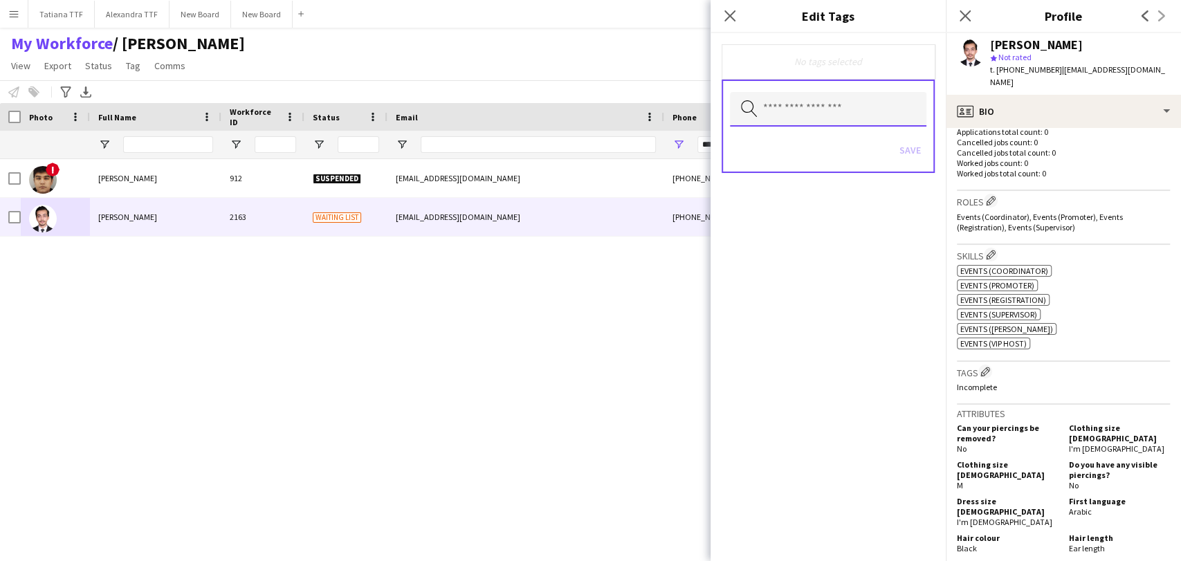
click at [835, 108] on input "text" at bounding box center [828, 109] width 196 height 35
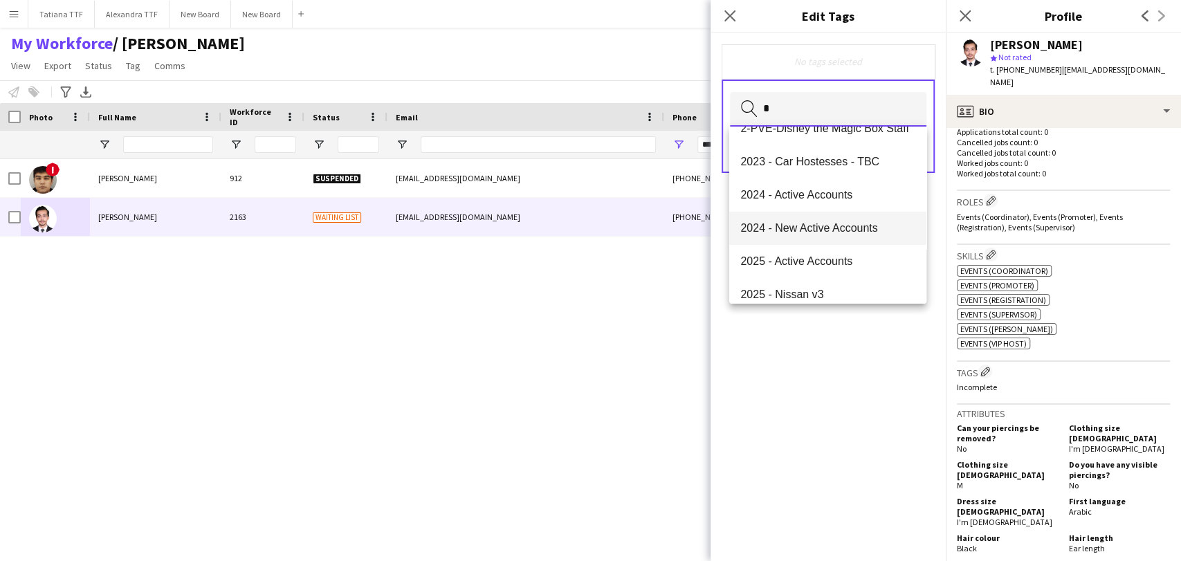
scroll to position [77, 0]
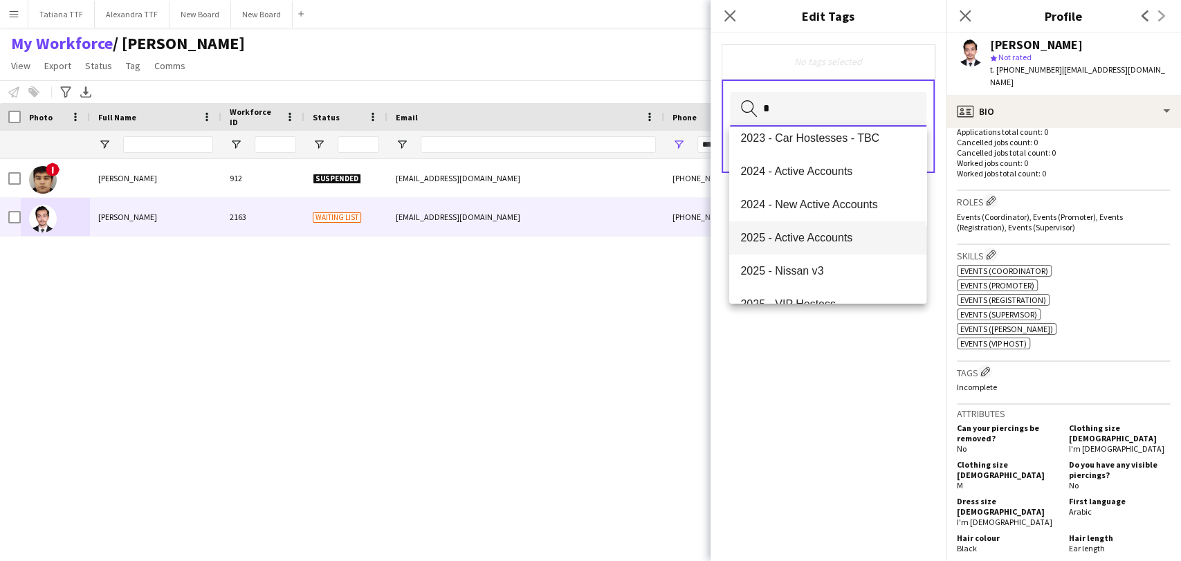
type input "*"
click at [820, 241] on span "2025 - Active Accounts" at bounding box center [827, 237] width 174 height 13
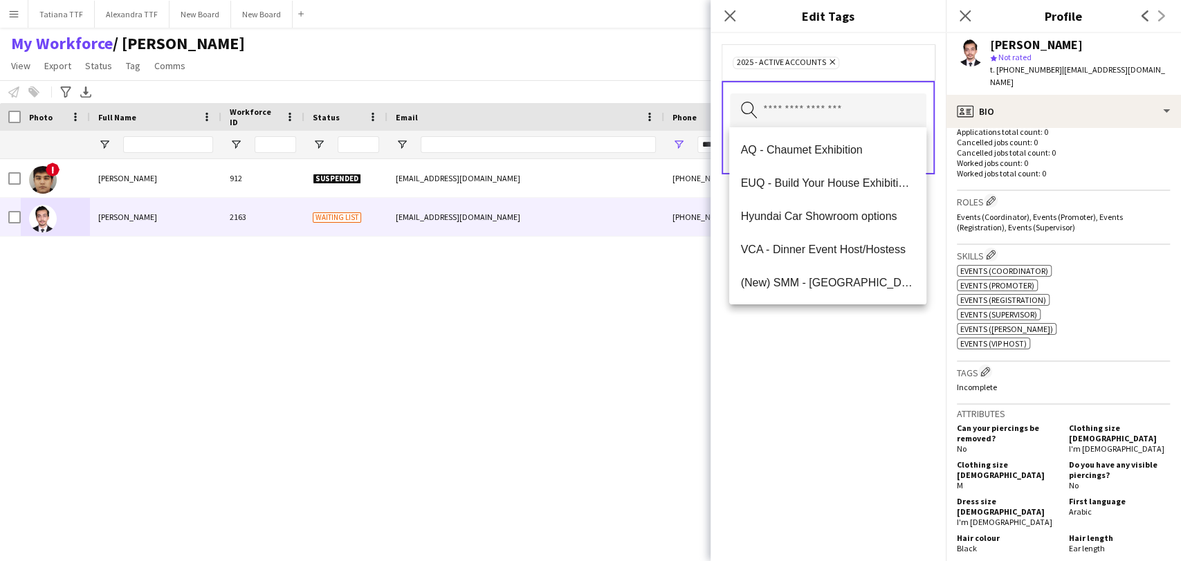
drag, startPoint x: 809, startPoint y: 398, endPoint x: 860, endPoint y: 208, distance: 197.2
click at [808, 379] on div "2025 - Active Accounts Remove Search by tag name Save" at bounding box center [827, 297] width 235 height 528
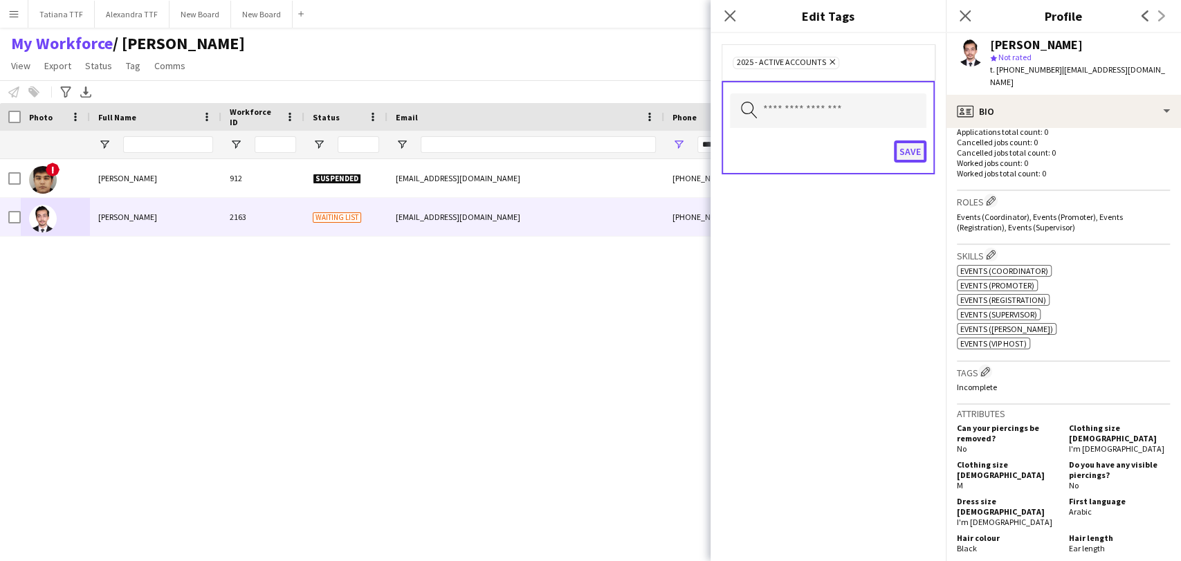
click at [908, 149] on button "Save" at bounding box center [910, 151] width 33 height 22
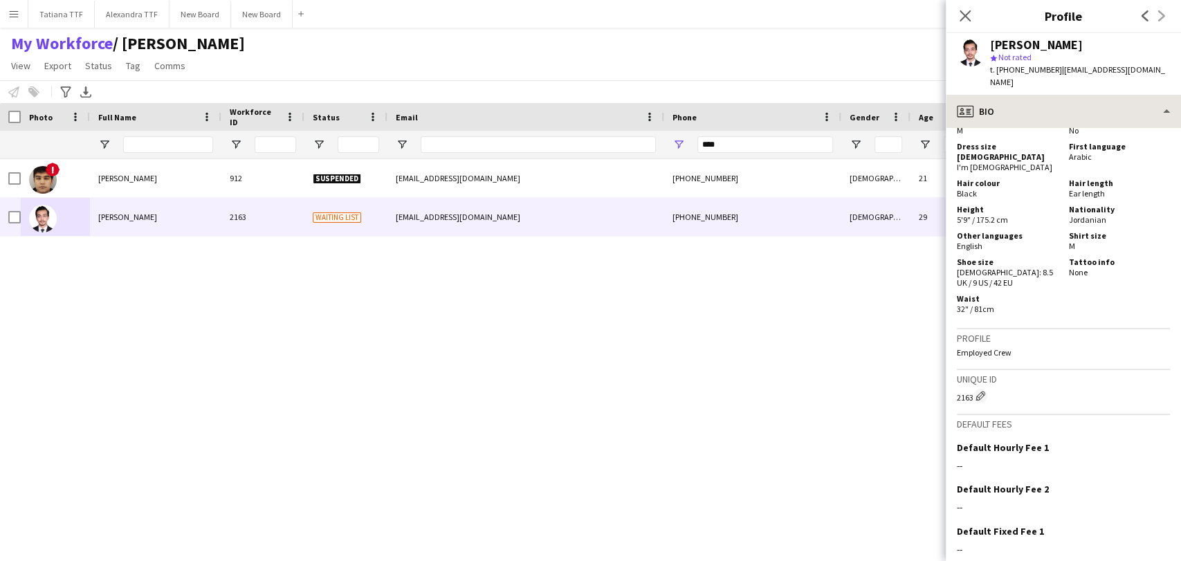
scroll to position [768, 0]
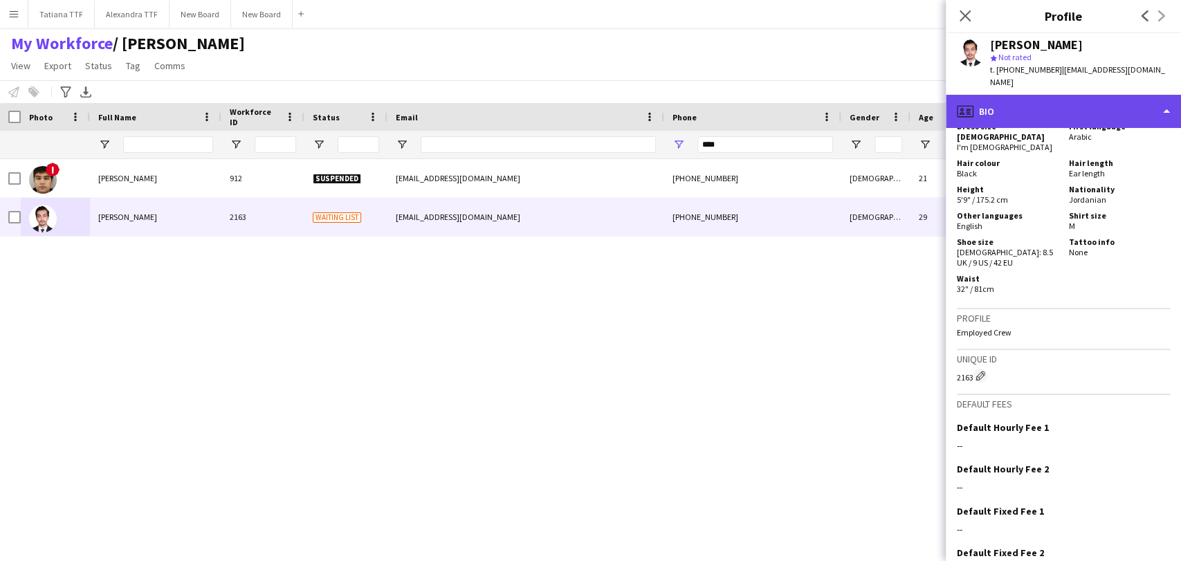
click at [1115, 105] on div "profile Bio" at bounding box center [1063, 111] width 235 height 33
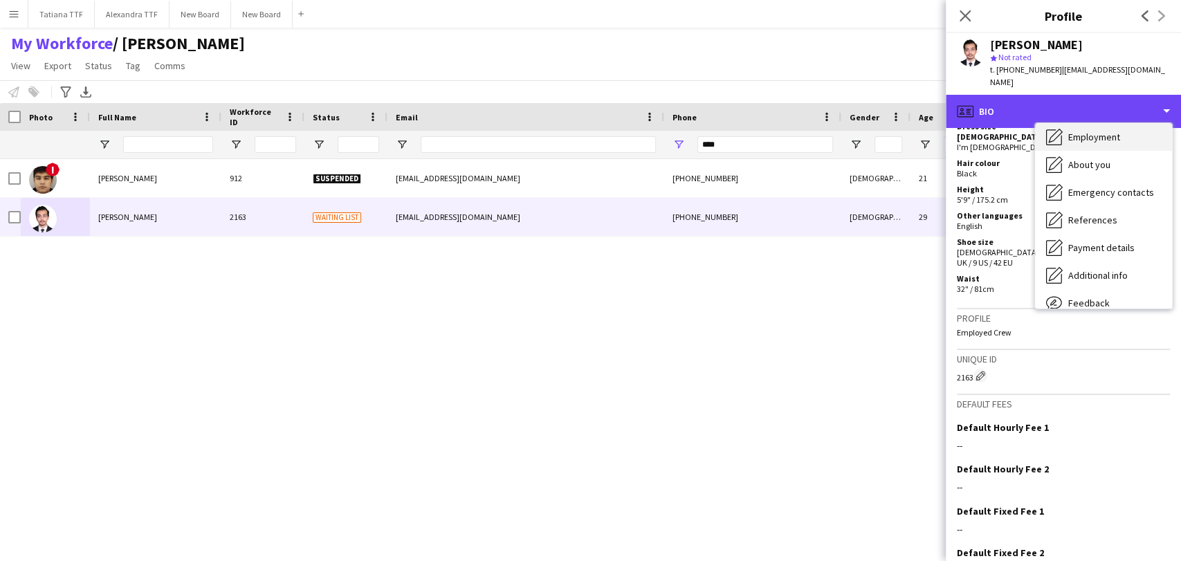
scroll to position [102, 0]
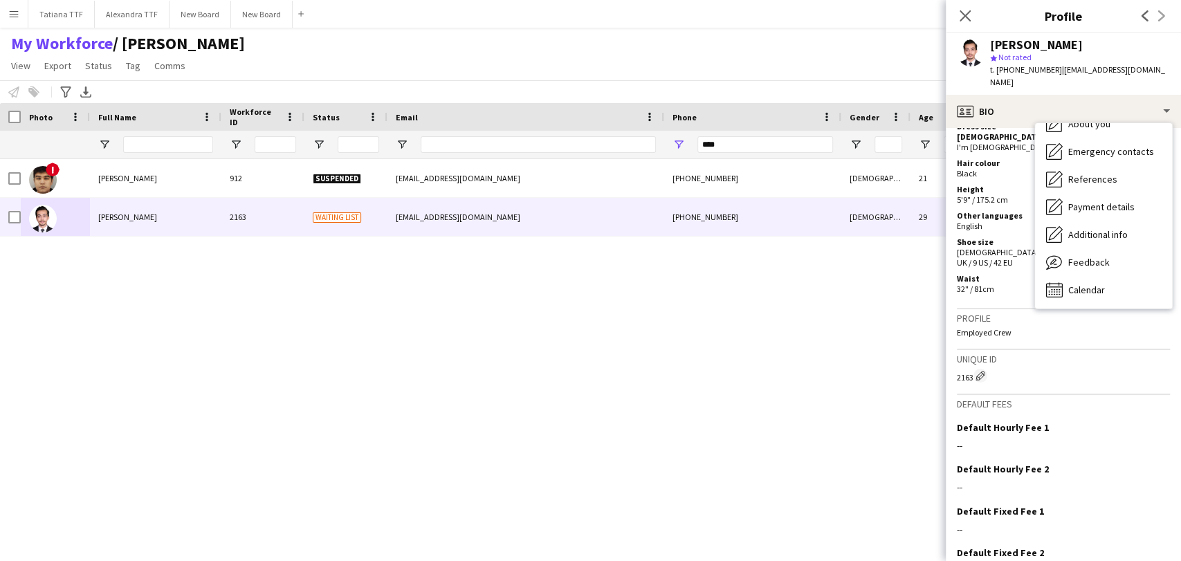
drag, startPoint x: 726, startPoint y: 380, endPoint x: 712, endPoint y: 370, distance: 17.9
click at [717, 374] on div "! Alexandre Constans 912 Suspended alexandreconstans02@gmail.com +97450366756 M…" at bounding box center [569, 342] width 1139 height 366
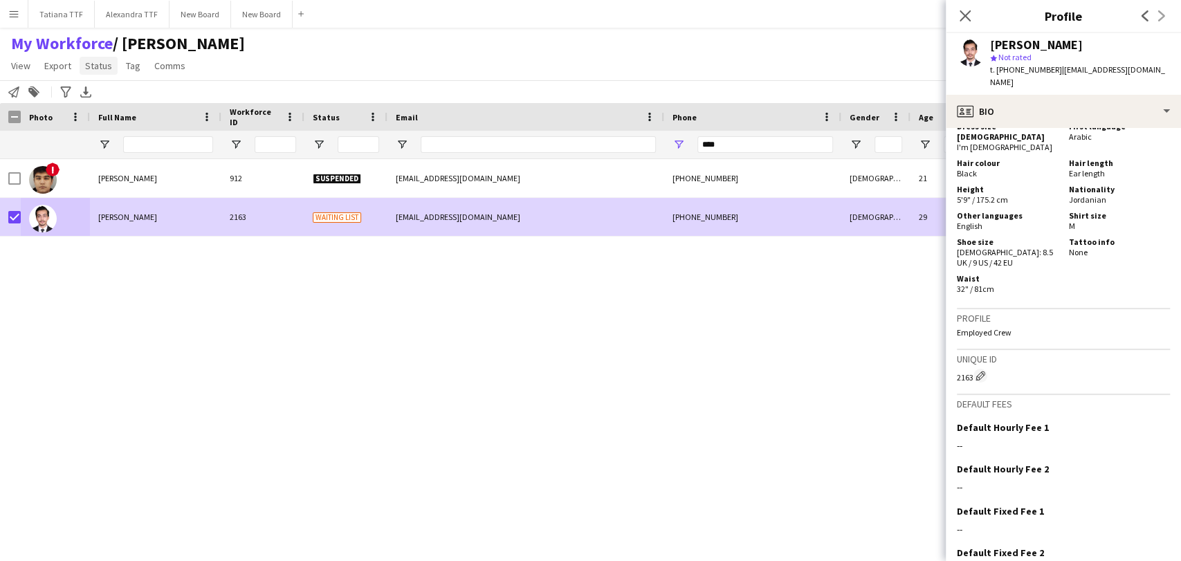
click at [97, 66] on span "Status" at bounding box center [98, 65] width 27 height 12
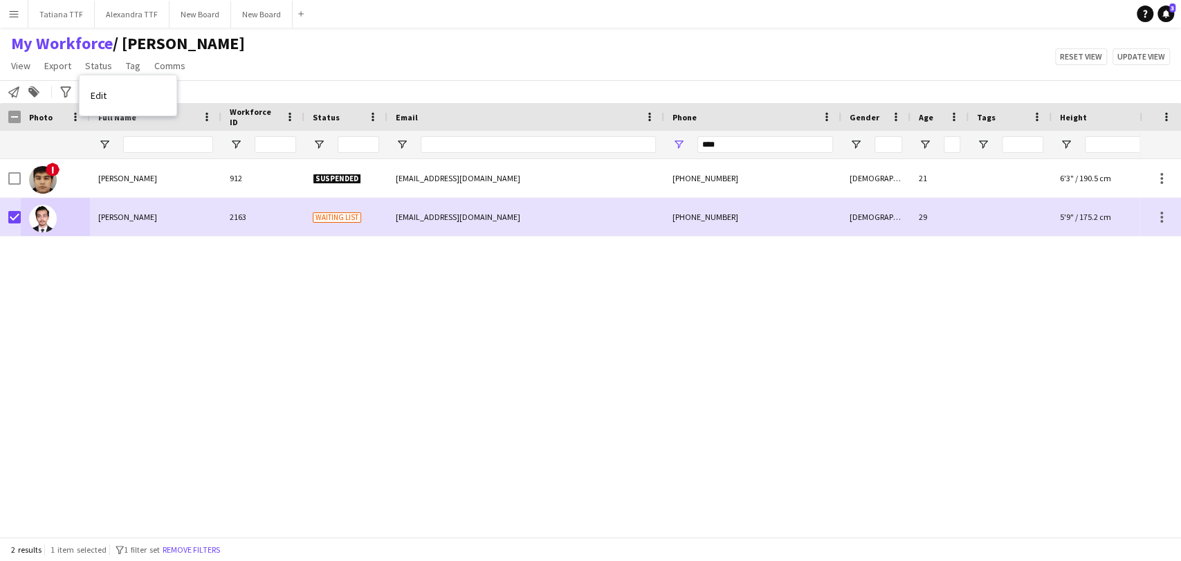
drag, startPoint x: 123, startPoint y: 93, endPoint x: 546, endPoint y: 57, distance: 424.2
click at [127, 93] on link "Edit" at bounding box center [128, 95] width 97 height 29
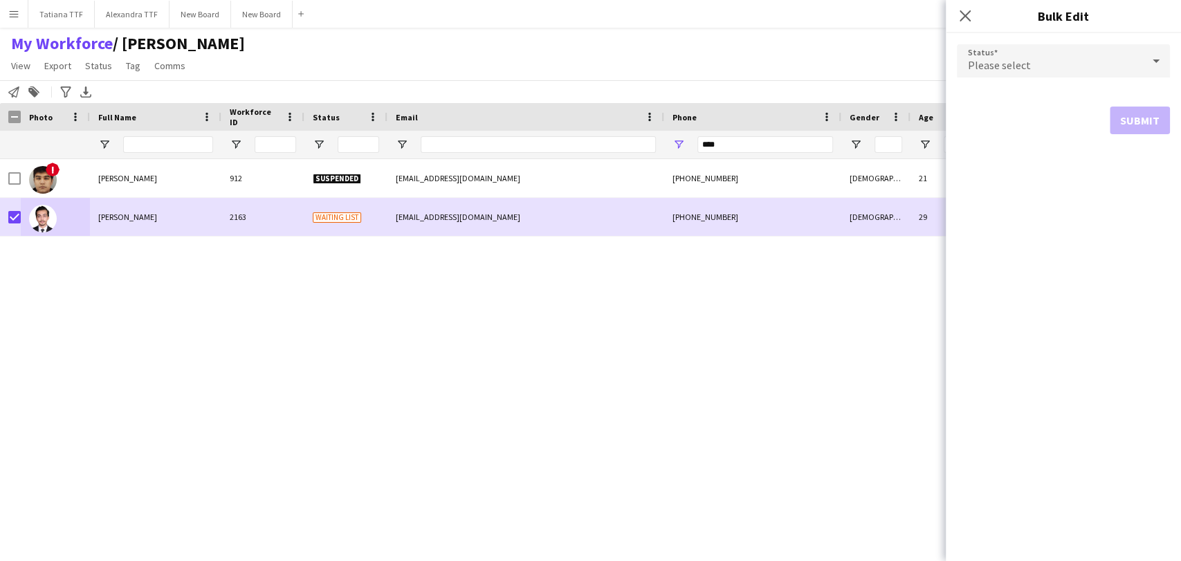
click at [1157, 57] on icon at bounding box center [1156, 61] width 17 height 28
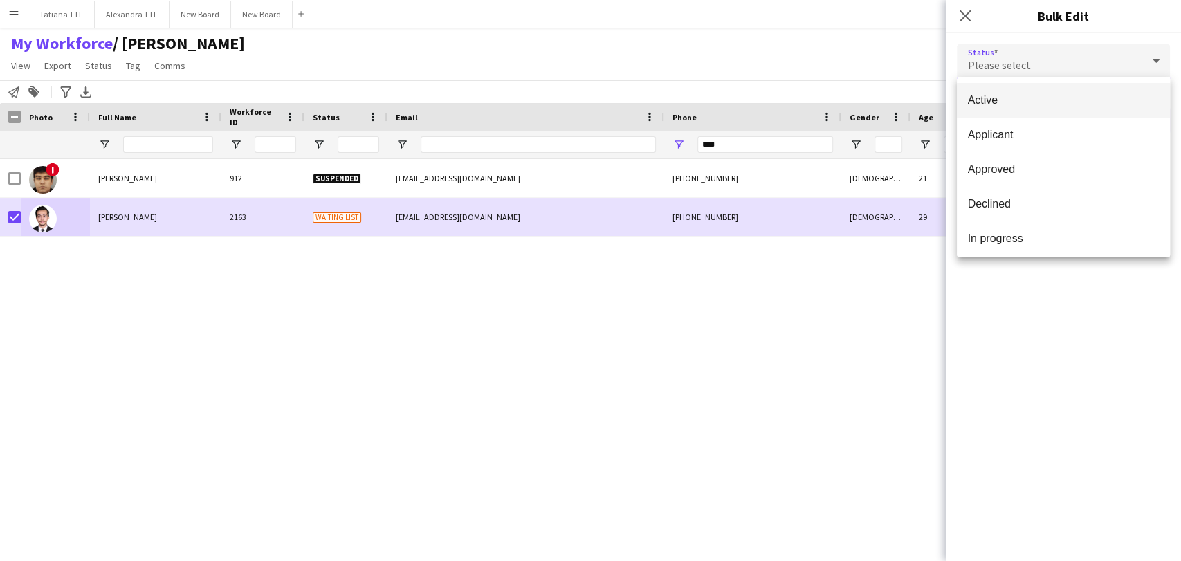
click at [1028, 96] on span "Active" at bounding box center [1063, 99] width 191 height 13
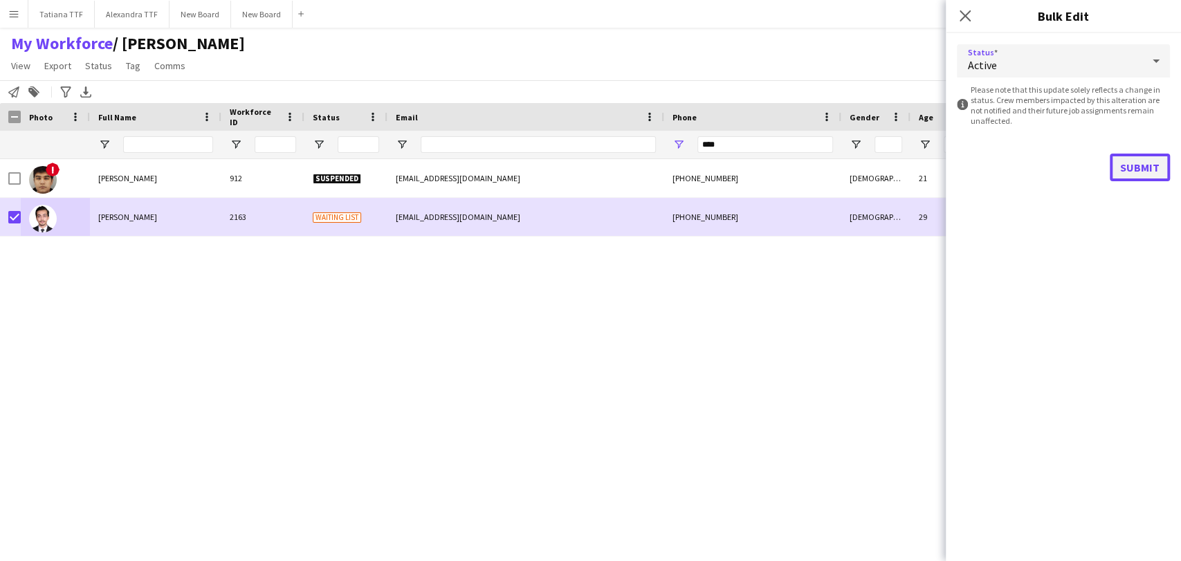
click at [1158, 161] on button "Submit" at bounding box center [1140, 168] width 60 height 28
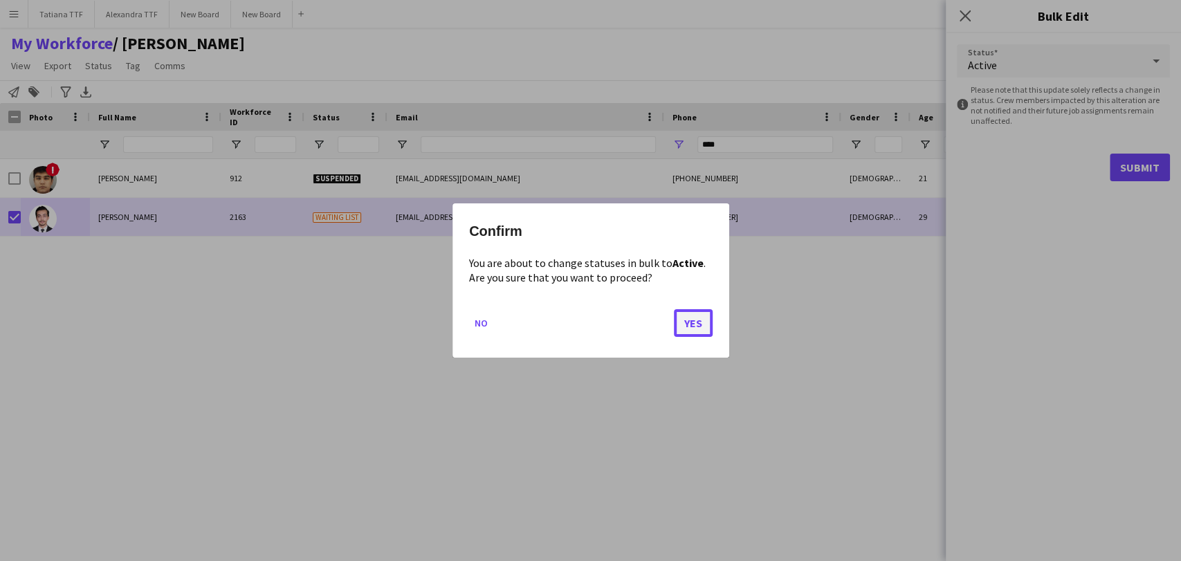
click at [692, 329] on button "Yes" at bounding box center [693, 323] width 39 height 28
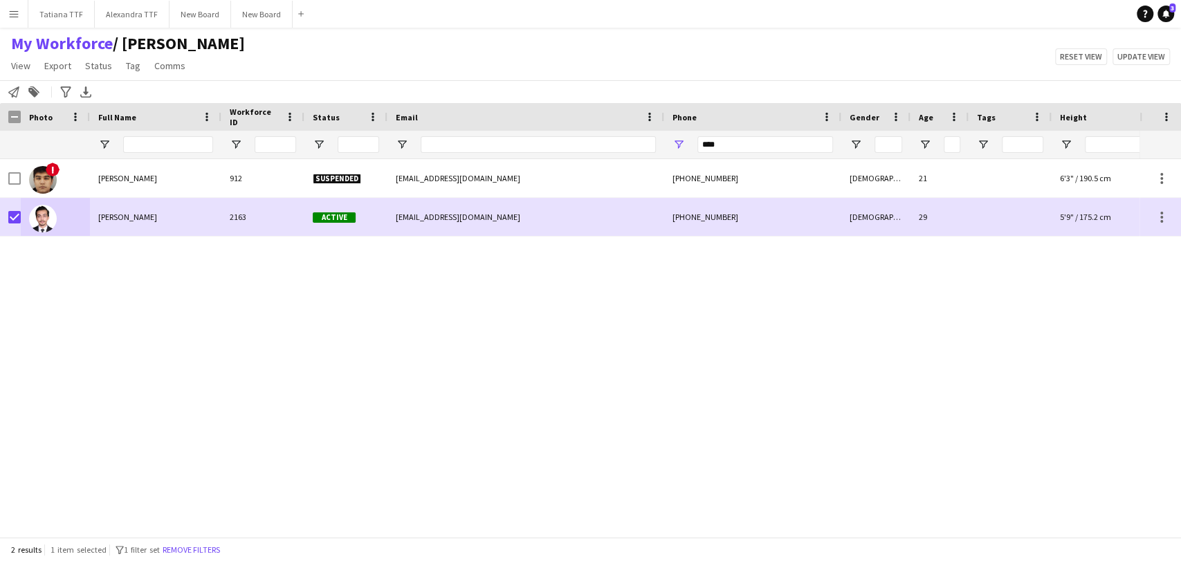
click at [354, 309] on div "! Alexandre Constans 912 Suspended alexandreconstans02@gmail.com +97450366756 M…" at bounding box center [569, 342] width 1139 height 366
click at [320, 145] on span "Open Filter Menu" at bounding box center [319, 144] width 12 height 12
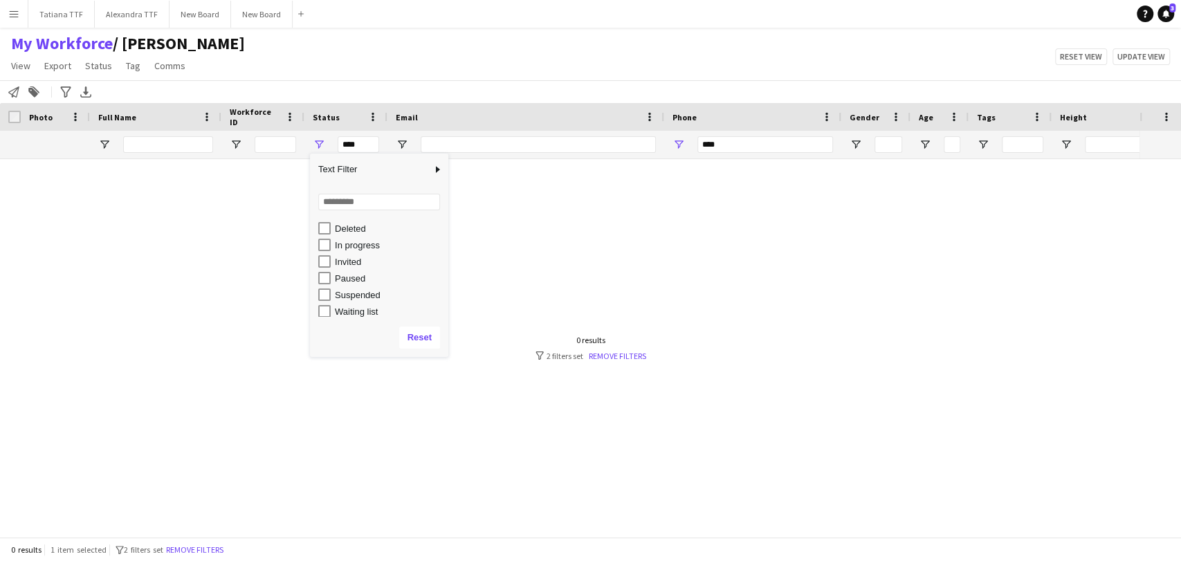
scroll to position [87, 0]
click at [332, 305] on div "Waiting list" at bounding box center [383, 308] width 130 height 17
type input "**********"
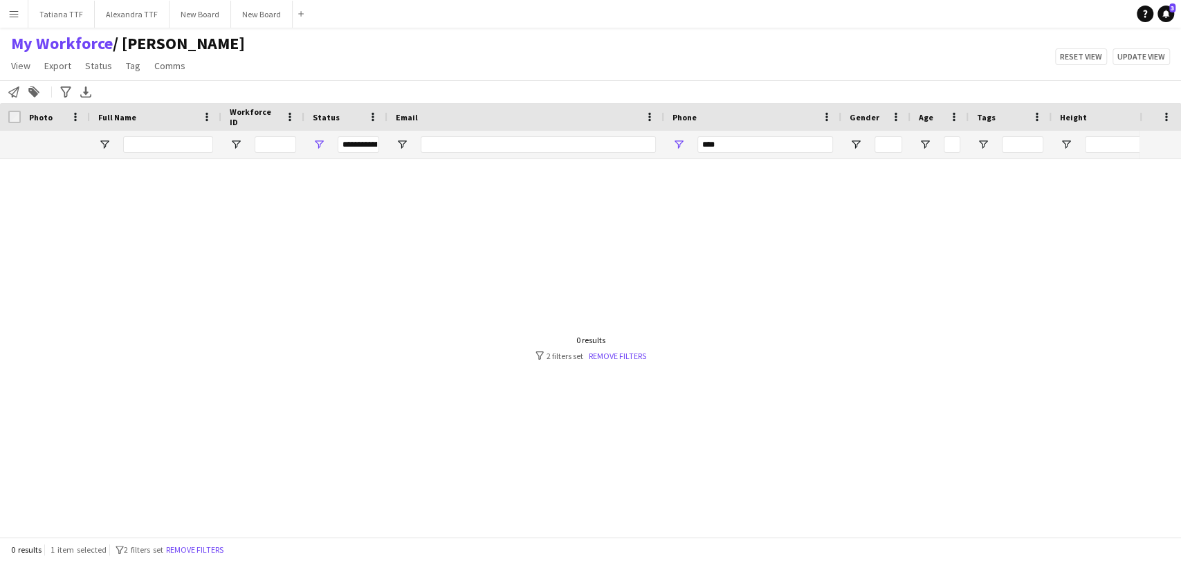
click at [665, 221] on div at bounding box center [569, 342] width 1139 height 366
drag, startPoint x: 739, startPoint y: 144, endPoint x: 672, endPoint y: 147, distance: 67.2
click at [668, 144] on div "****" at bounding box center [752, 145] width 177 height 28
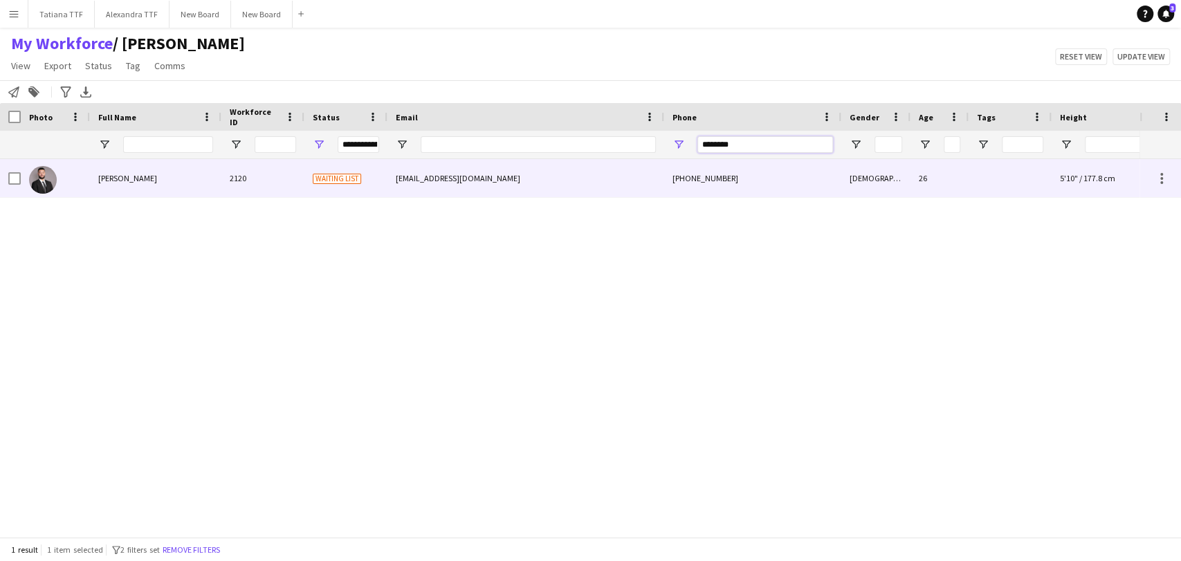
type input "********"
click at [41, 183] on img at bounding box center [43, 180] width 28 height 28
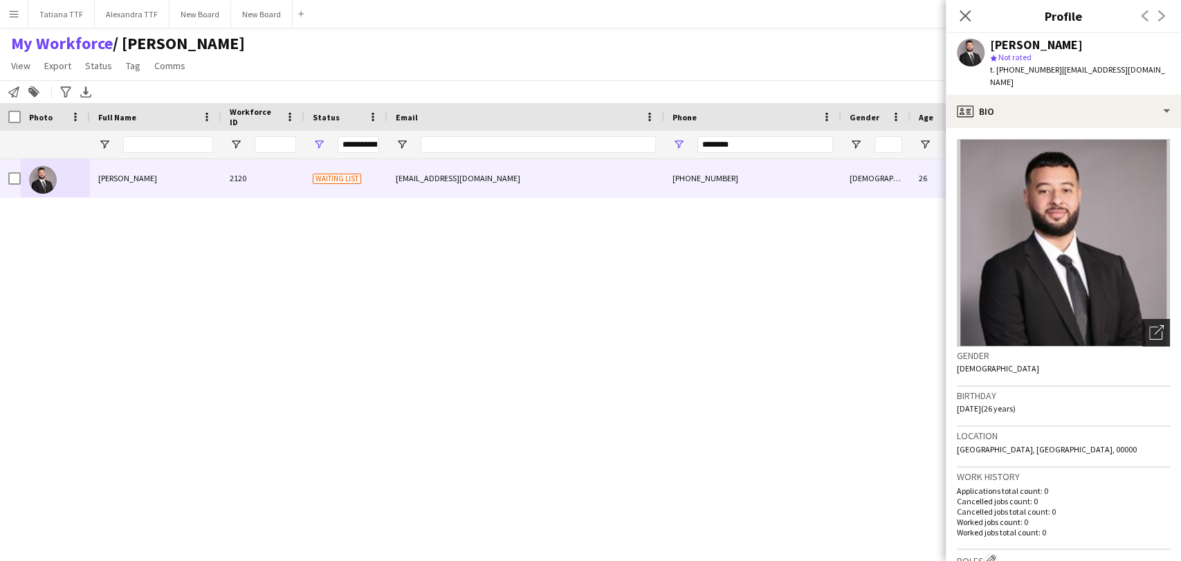
click at [1149, 326] on icon at bounding box center [1155, 332] width 13 height 13
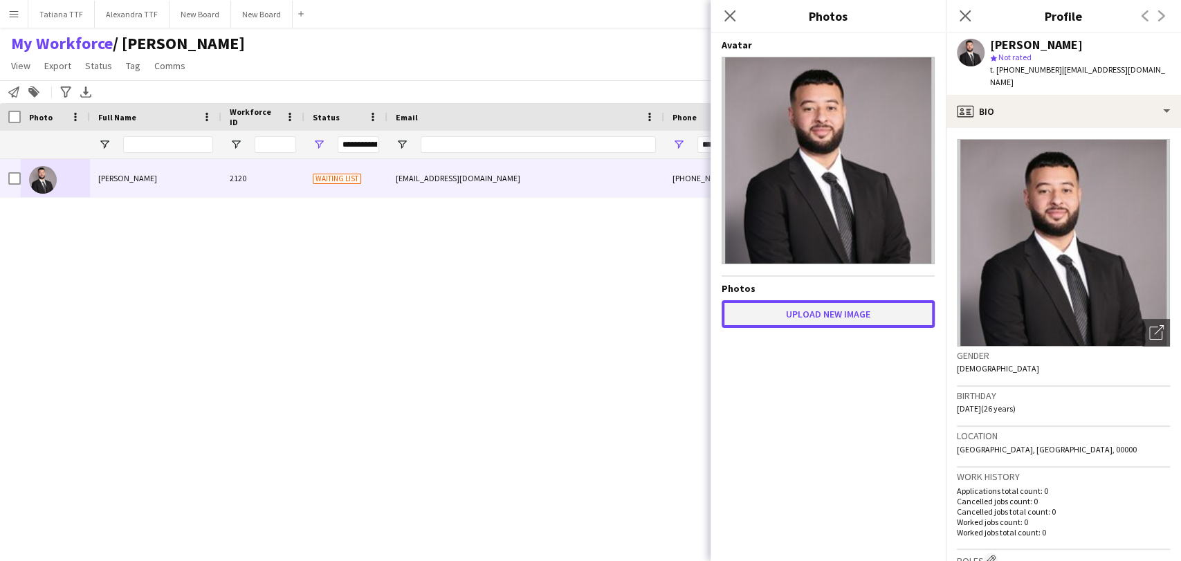
click at [837, 321] on button "Upload new image" at bounding box center [827, 314] width 213 height 28
click at [809, 306] on button "Upload new image" at bounding box center [827, 314] width 213 height 28
click at [793, 321] on button "Upload new image" at bounding box center [827, 314] width 213 height 28
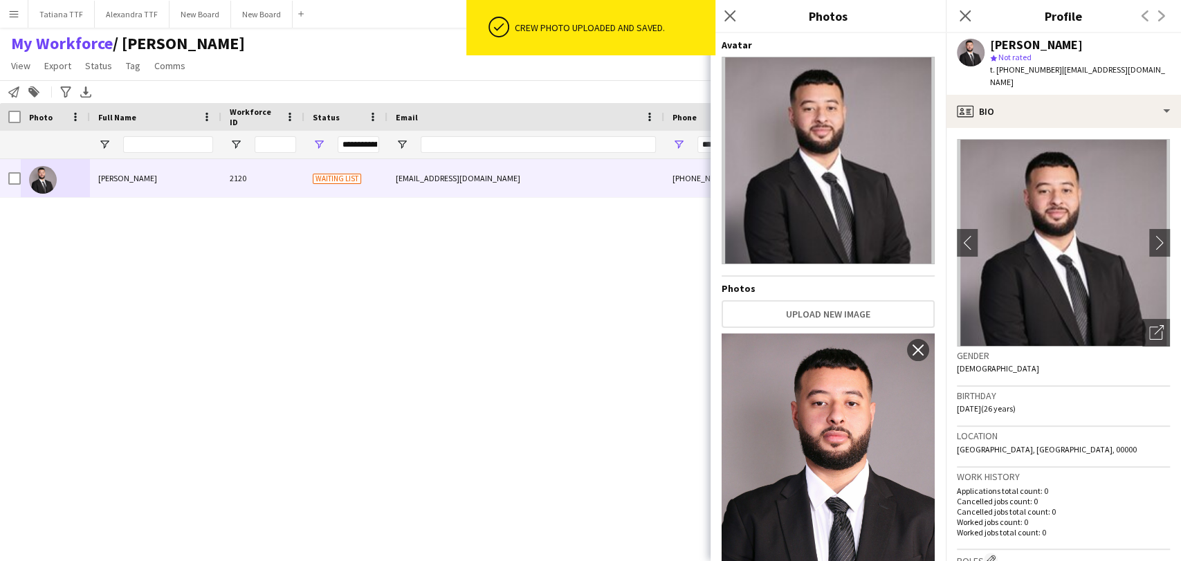
click at [1062, 79] on div "Mohamed anouar Chouchene star Not rated t. +97474737975 | anouar76544@gmail.com" at bounding box center [1063, 64] width 235 height 62
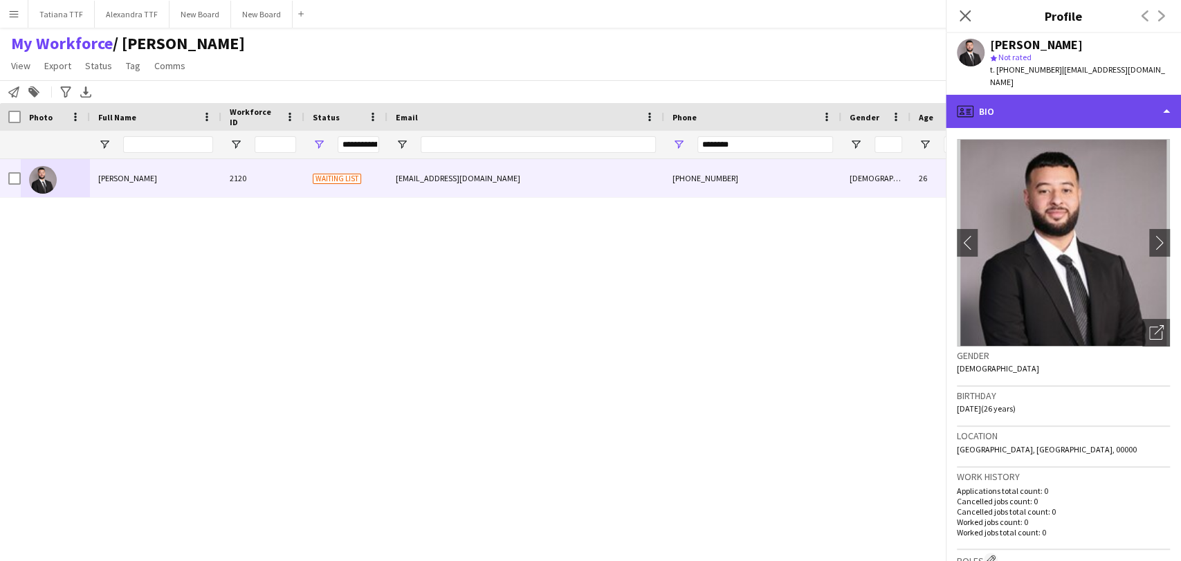
click at [1062, 100] on div "profile Bio" at bounding box center [1063, 111] width 235 height 33
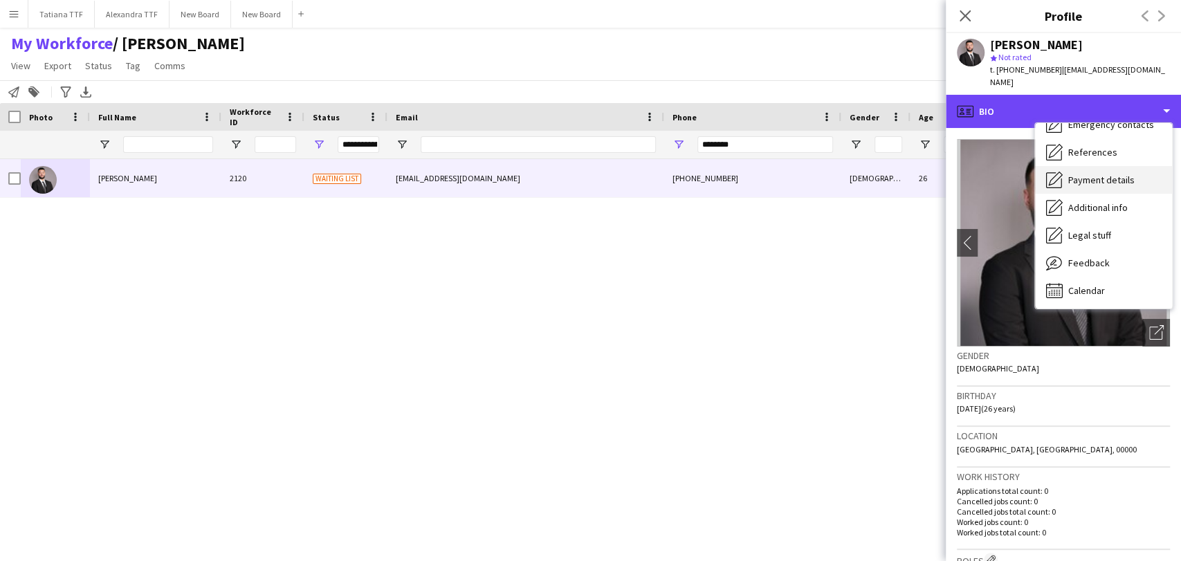
scroll to position [129, 0]
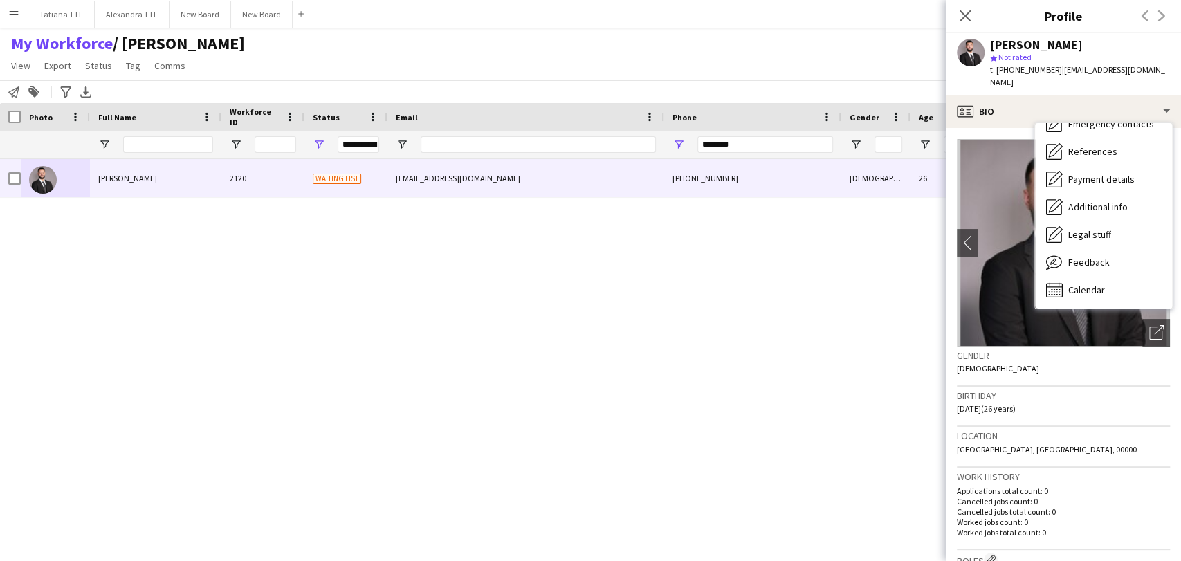
drag, startPoint x: 990, startPoint y: 43, endPoint x: 1113, endPoint y: 43, distance: 123.1
click at [1175, 46] on app-profile-header "Mohamed anouar Chouchene star Not rated t. +97474737975 | anouar76544@gmail.com" at bounding box center [1063, 64] width 235 height 62
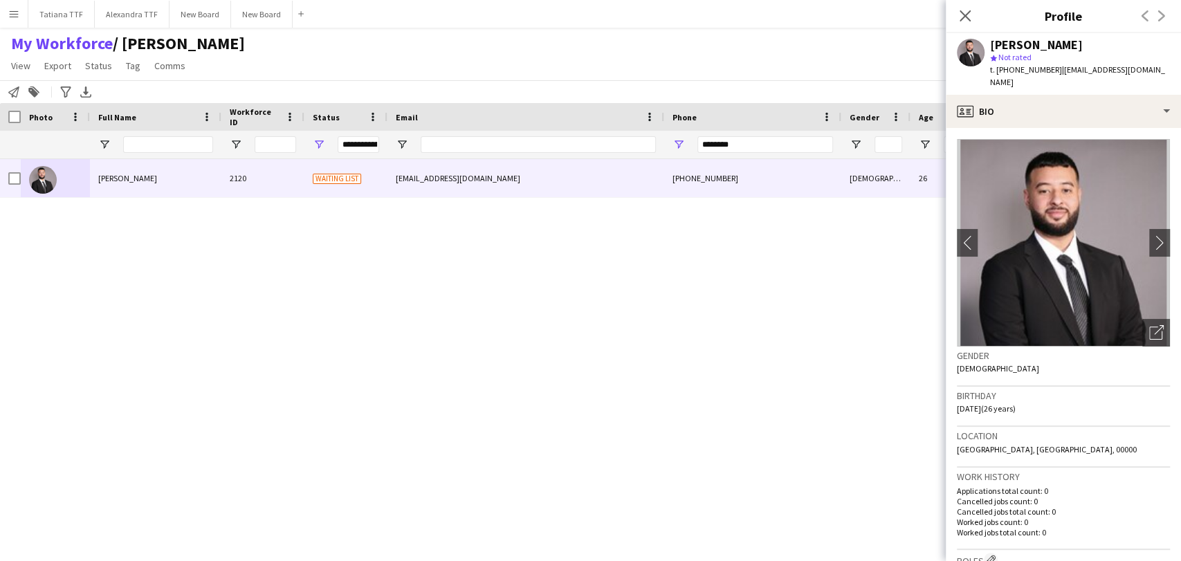
copy div "[PERSON_NAME]"
click at [1149, 325] on icon "Open photos pop-in" at bounding box center [1156, 332] width 15 height 15
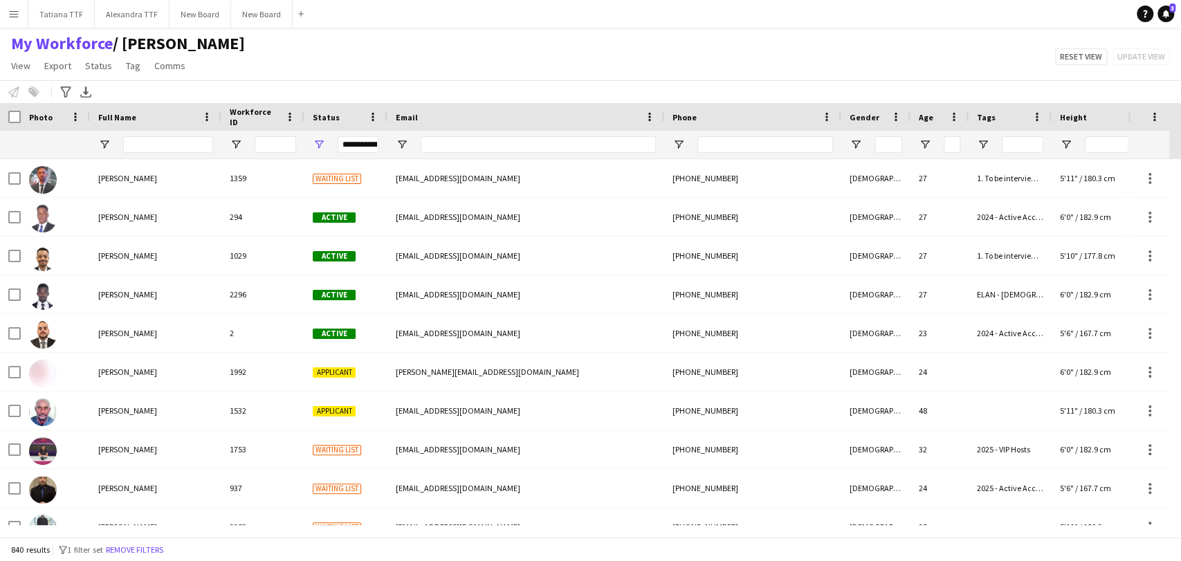
click at [317, 136] on div "**********" at bounding box center [345, 145] width 83 height 28
click at [314, 141] on span "Open Filter Menu" at bounding box center [319, 144] width 12 height 12
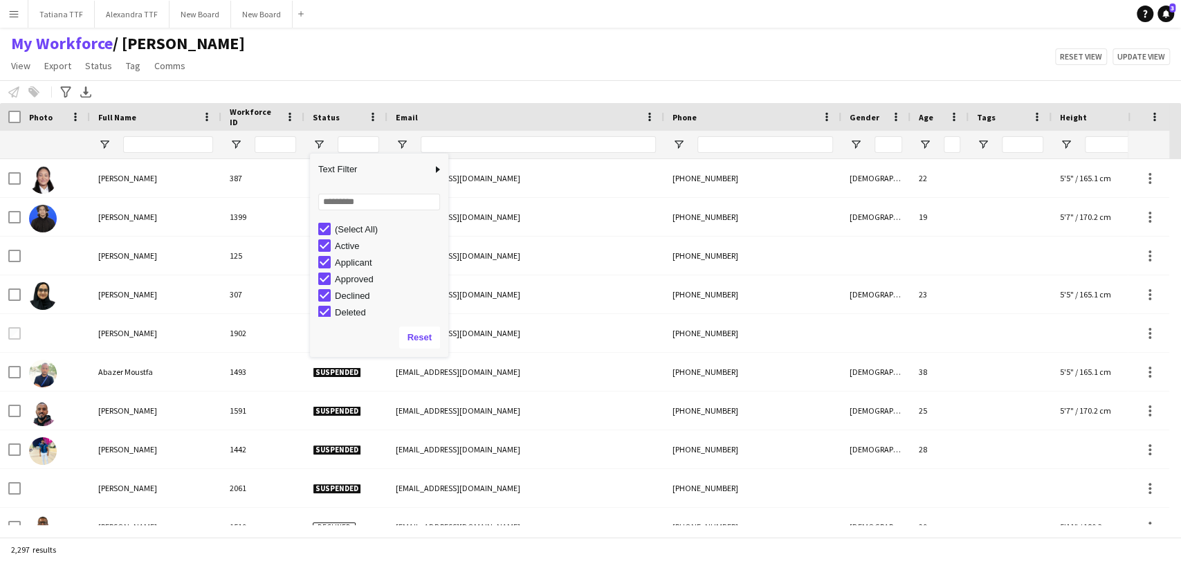
click at [327, 221] on div "(Select All)" at bounding box center [383, 229] width 130 height 17
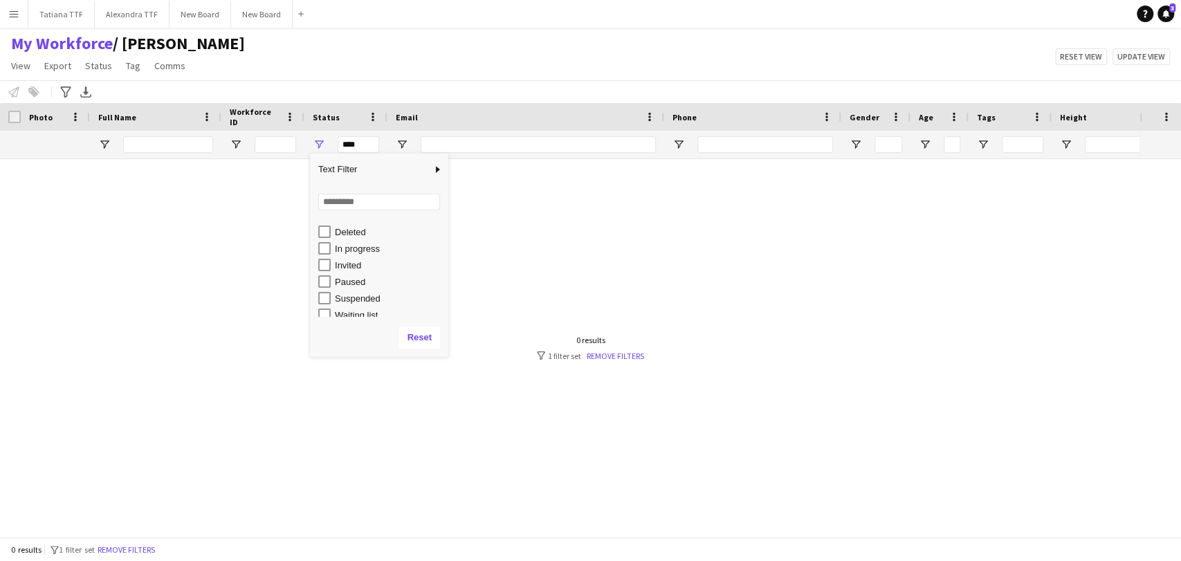
scroll to position [87, 0]
type input "**********"
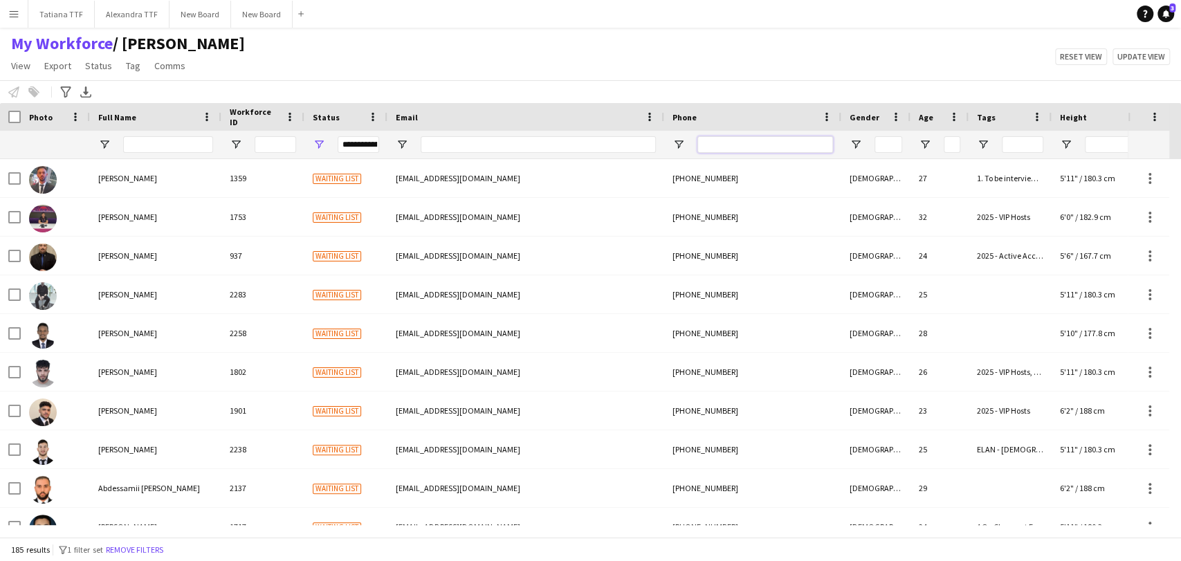
click at [739, 147] on input "Phone Filter Input" at bounding box center [765, 144] width 136 height 17
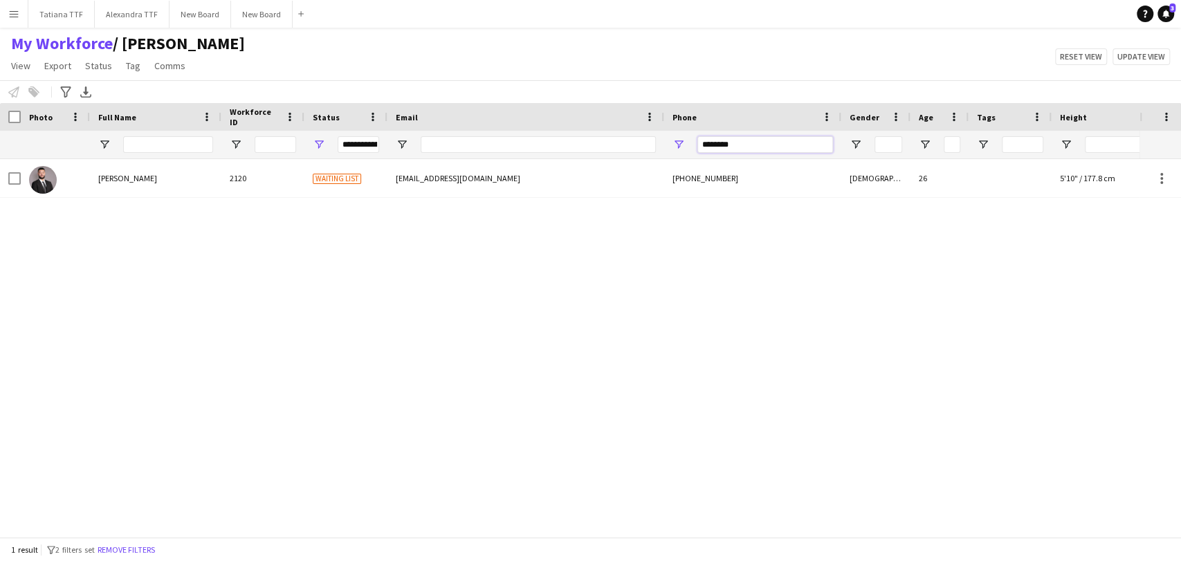
type input "********"
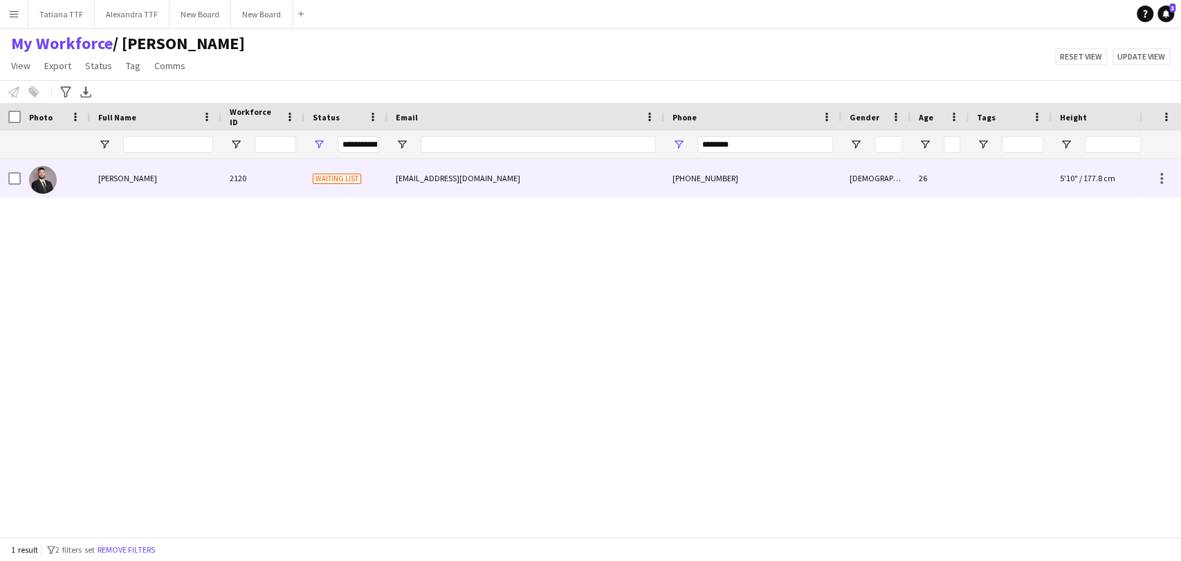
click at [158, 184] on div "[PERSON_NAME]" at bounding box center [155, 178] width 131 height 38
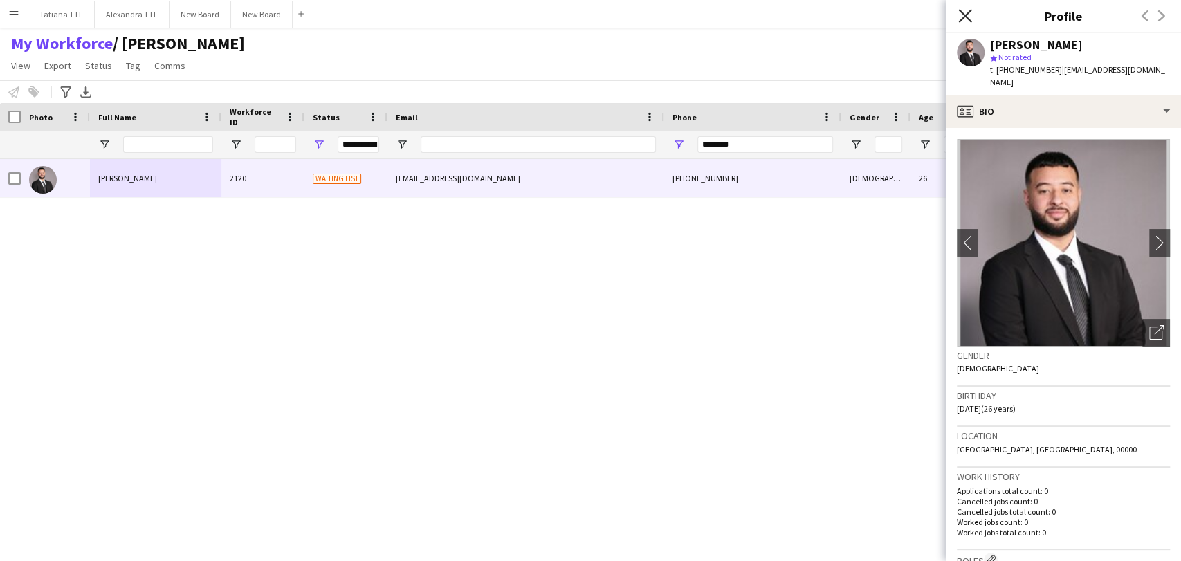
click at [968, 15] on icon "Close pop-in" at bounding box center [964, 15] width 13 height 13
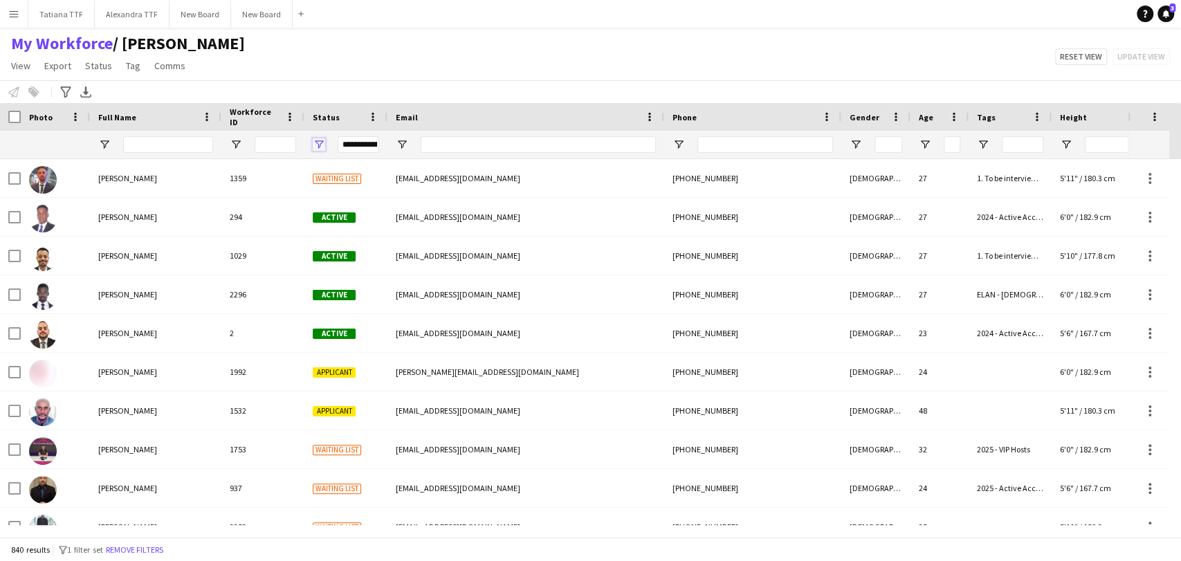
click at [317, 145] on span "Open Filter Menu" at bounding box center [319, 144] width 12 height 12
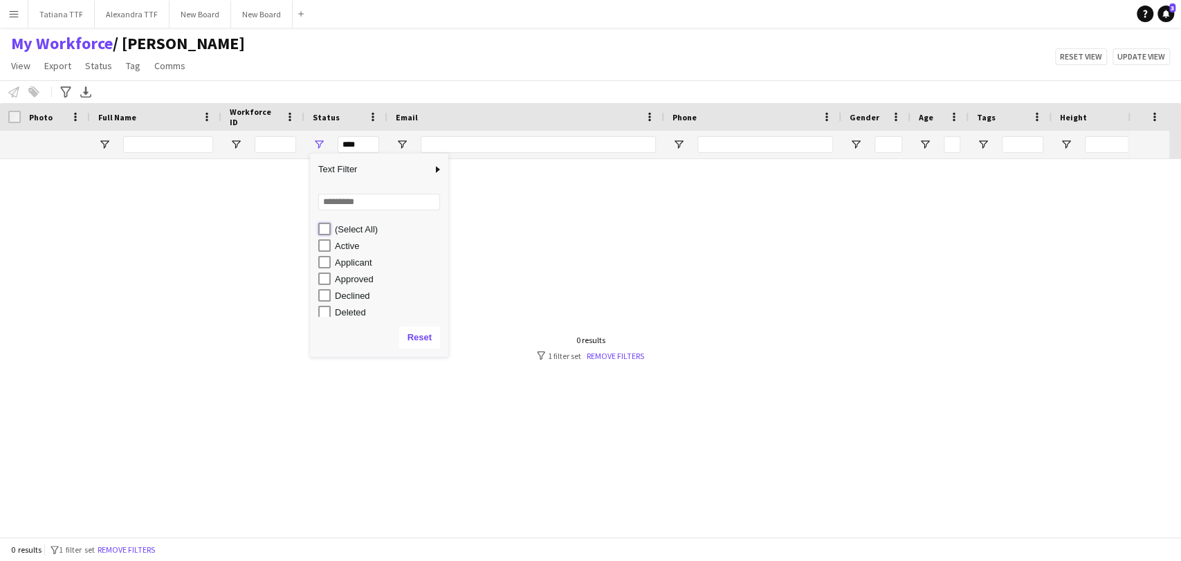
scroll to position [87, 0]
type input "**********"
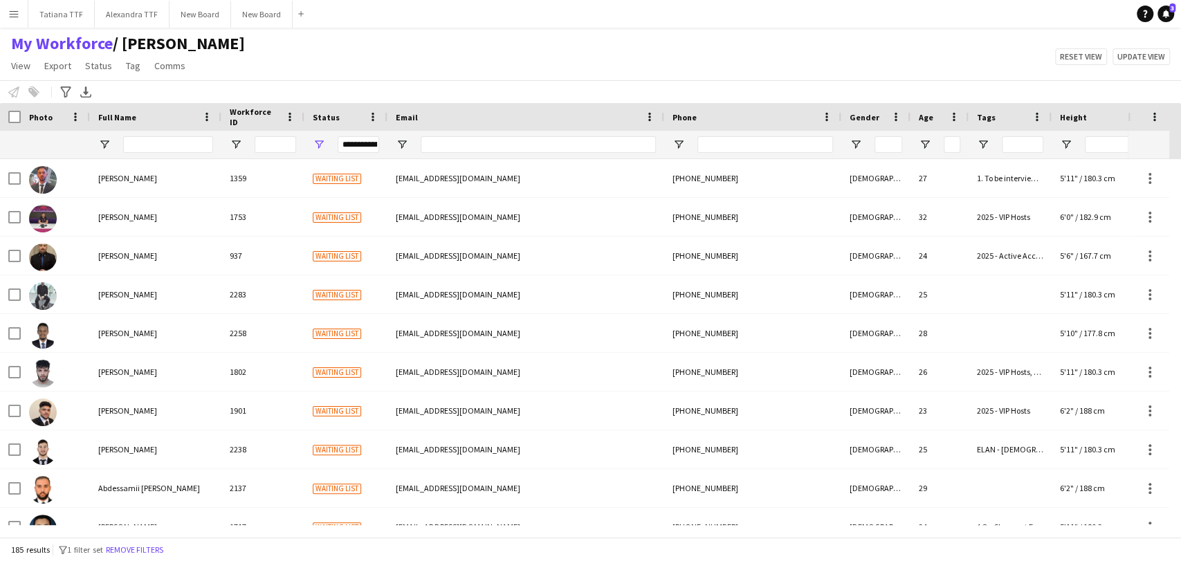
click at [653, 57] on div "My Workforce / TATIANA View Views Default view Alexandra View April Live Force …" at bounding box center [590, 56] width 1181 height 47
click at [751, 147] on input "Phone Filter Input" at bounding box center [765, 144] width 136 height 17
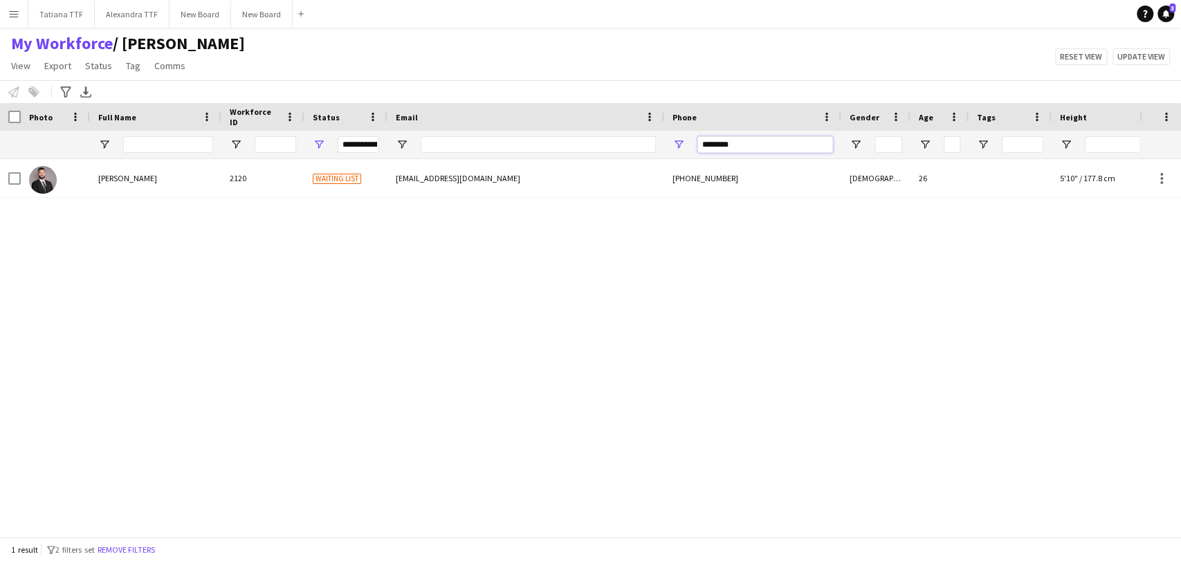
type input "********"
